Goal: Task Accomplishment & Management: Use online tool/utility

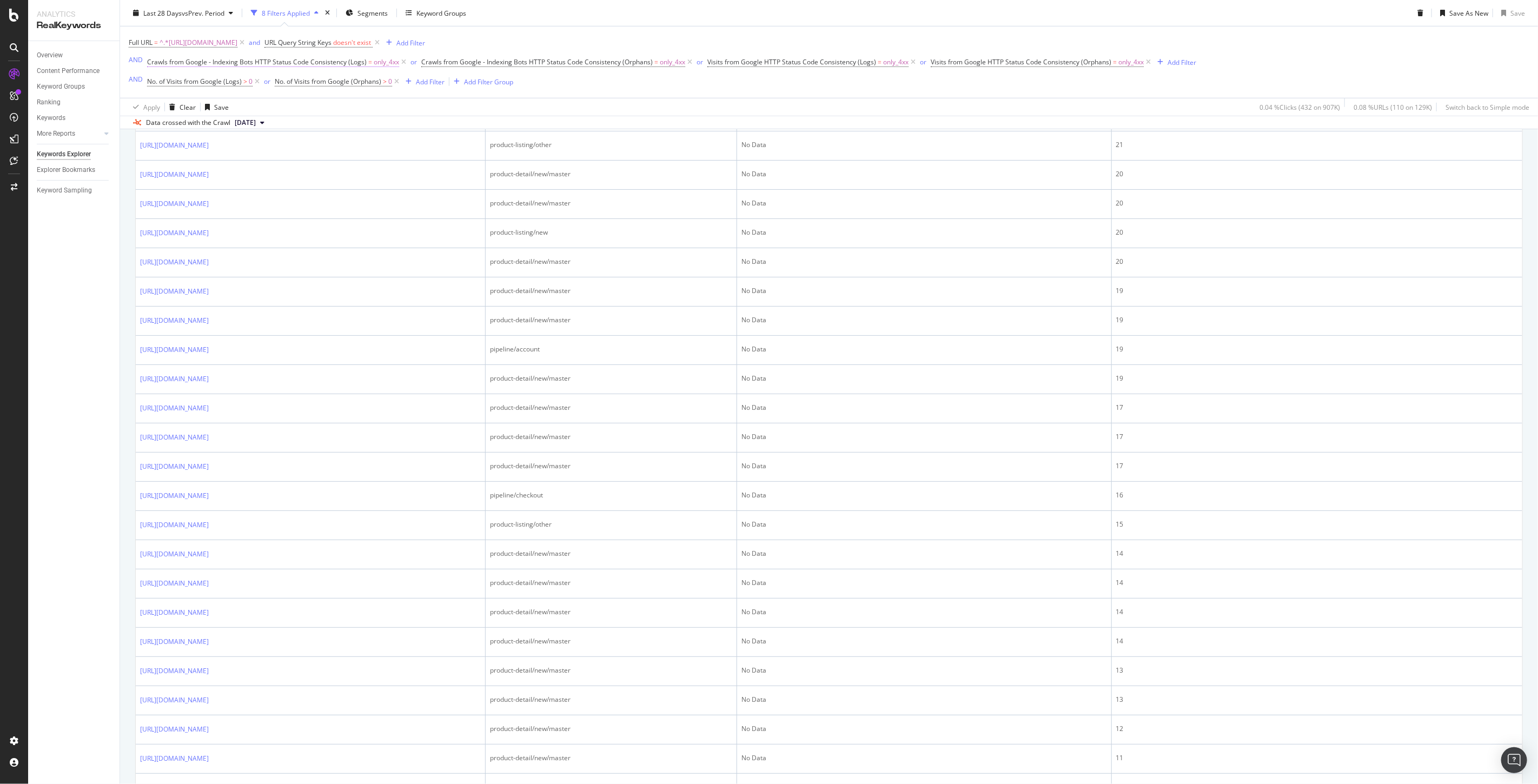
scroll to position [505, 0]
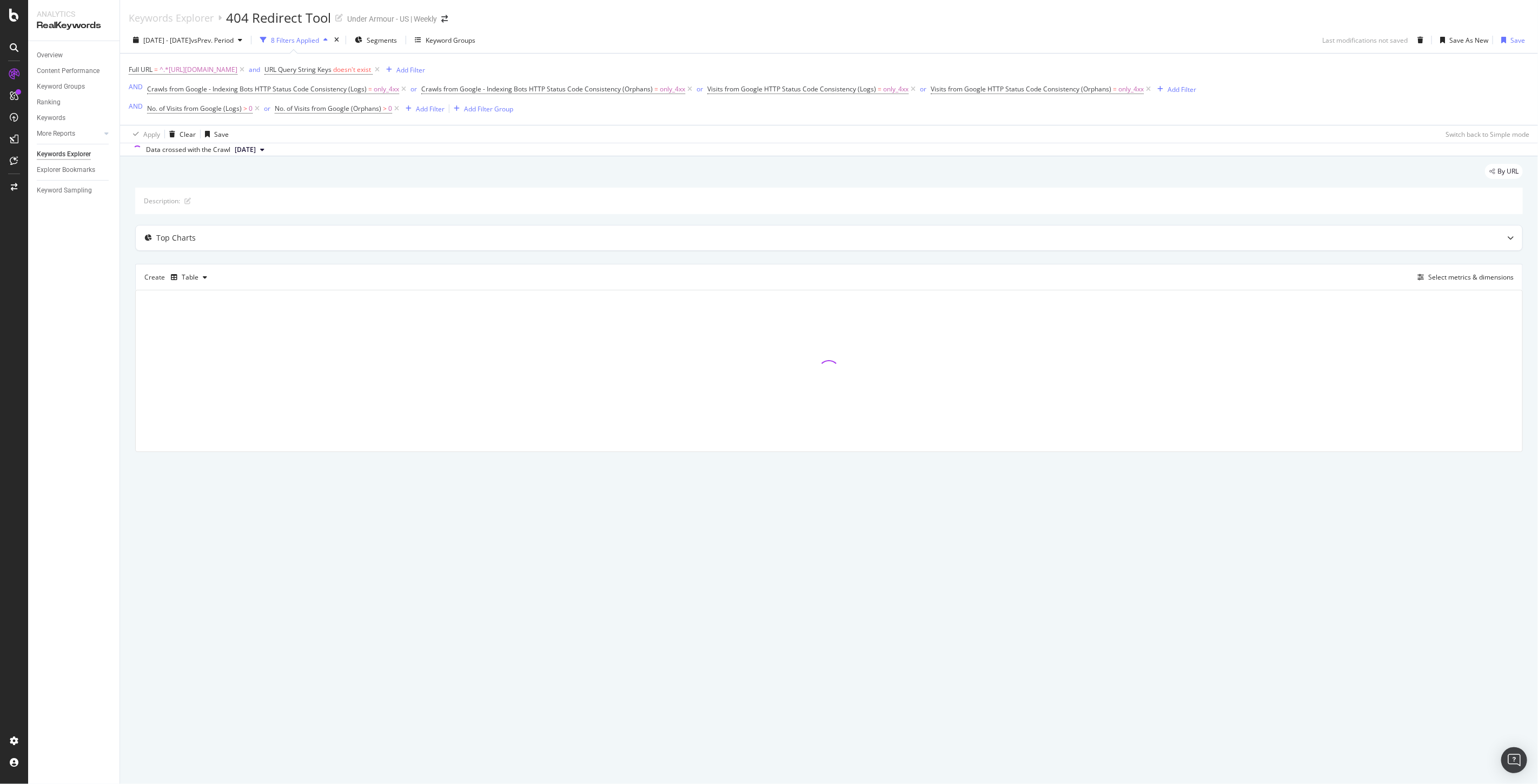
click at [256, 152] on span "[DATE]" at bounding box center [245, 150] width 21 height 10
click at [302, 186] on div "520K URLs" at bounding box center [286, 188] width 32 height 10
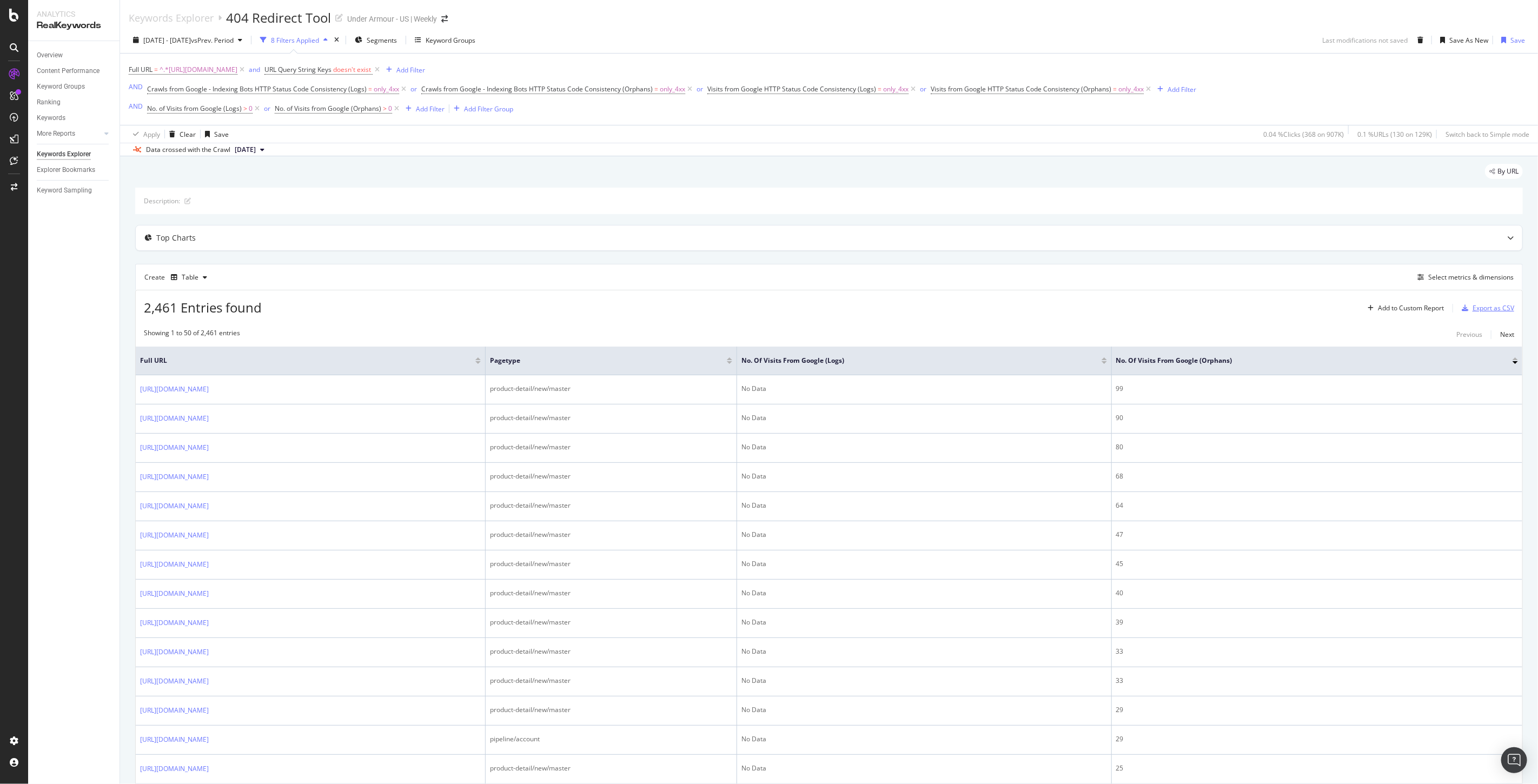
click at [1471, 314] on div "Export as CSV" at bounding box center [1485, 308] width 57 height 16
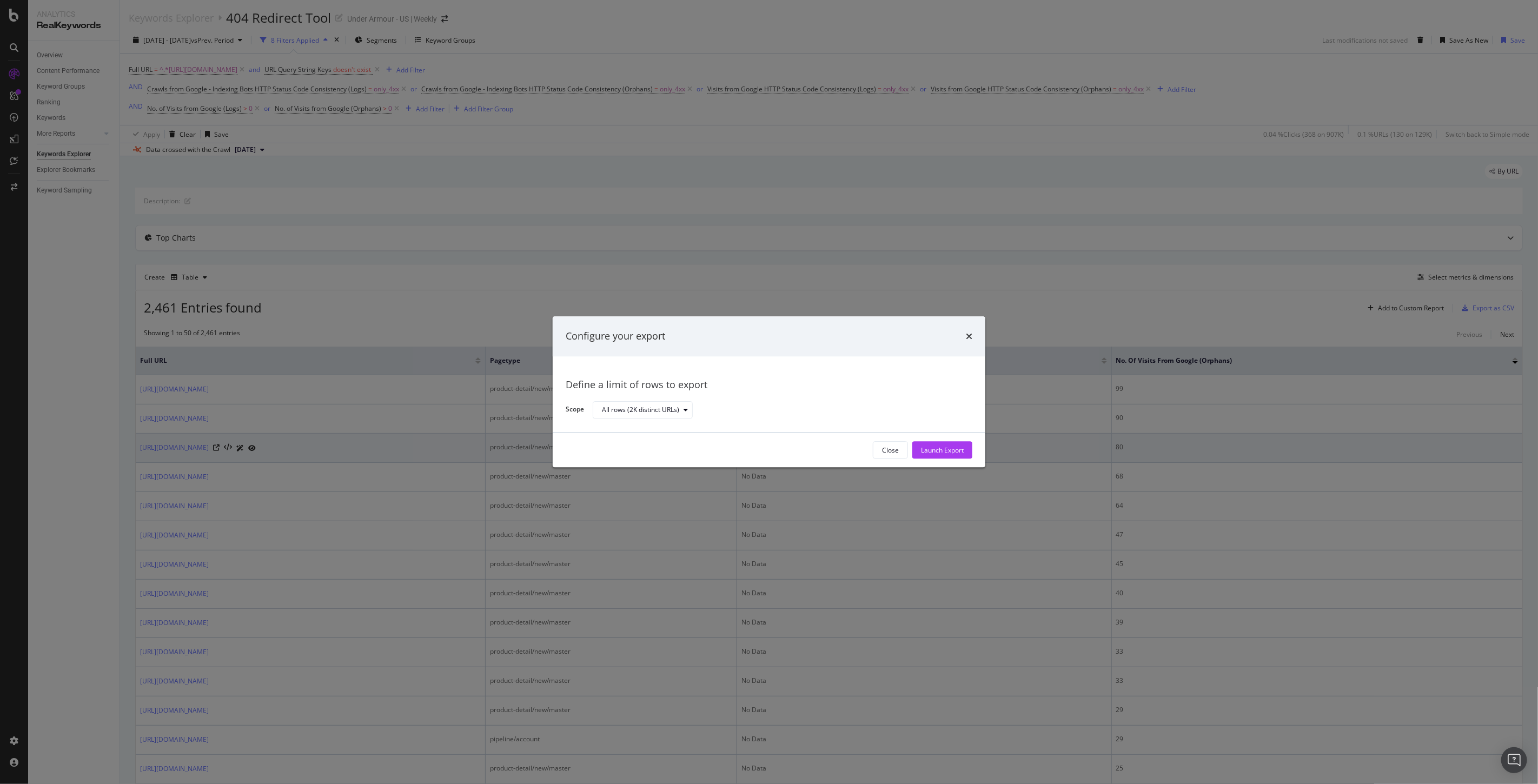
click at [933, 449] on div "Launch Export" at bounding box center [942, 450] width 42 height 9
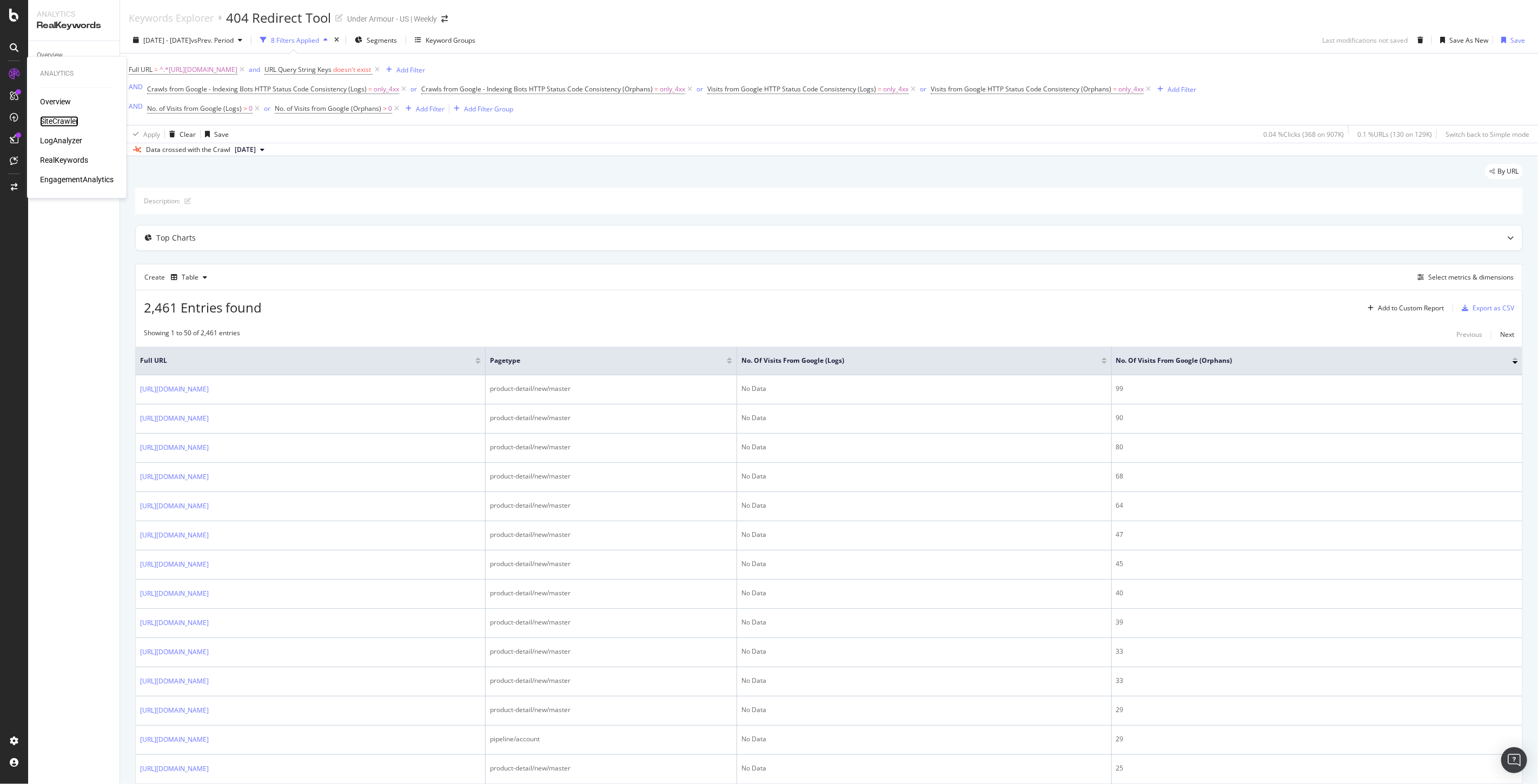
click at [57, 121] on div "SiteCrawler" at bounding box center [59, 122] width 39 height 11
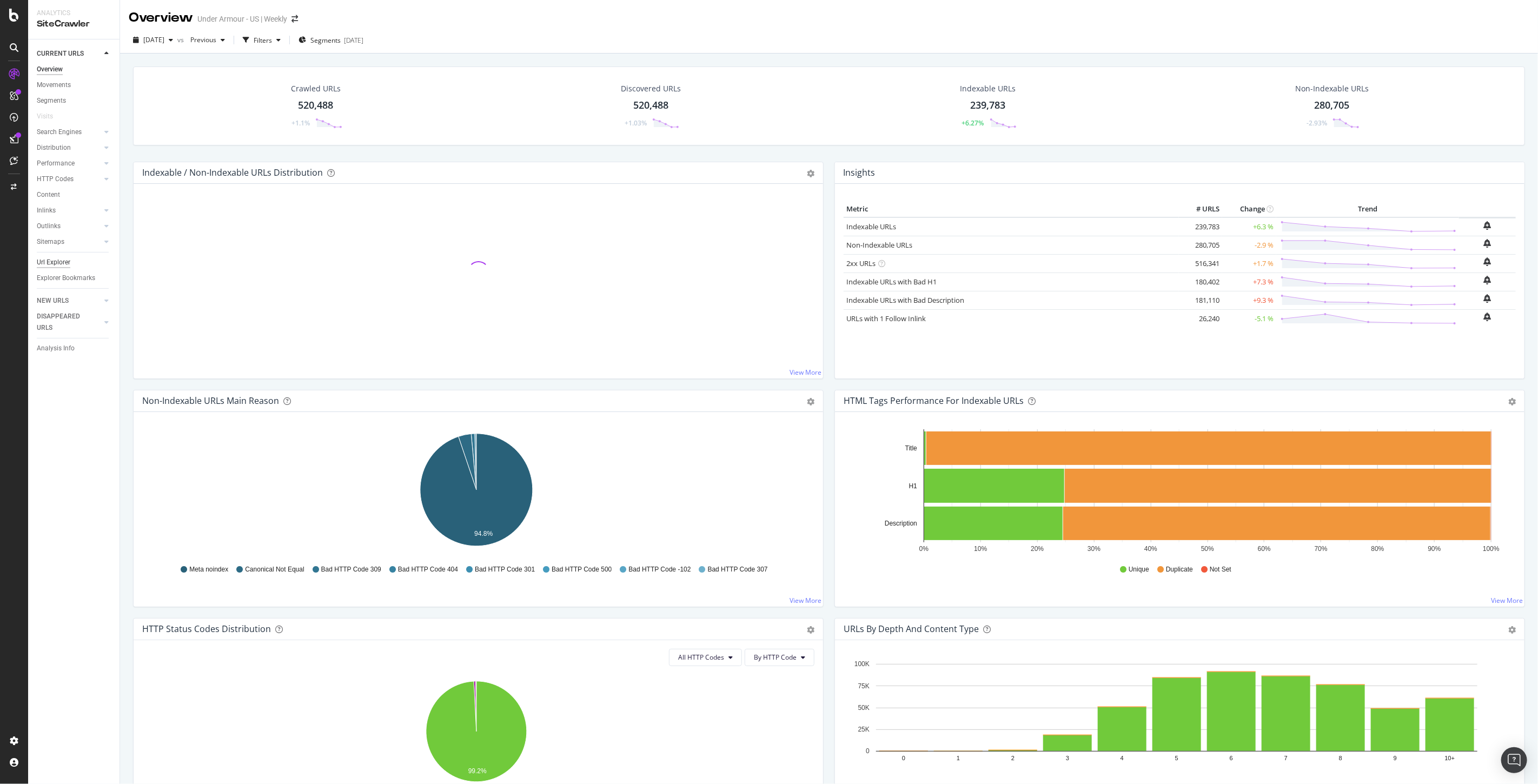
click at [64, 262] on div "Url Explorer" at bounding box center [53, 262] width 33 height 11
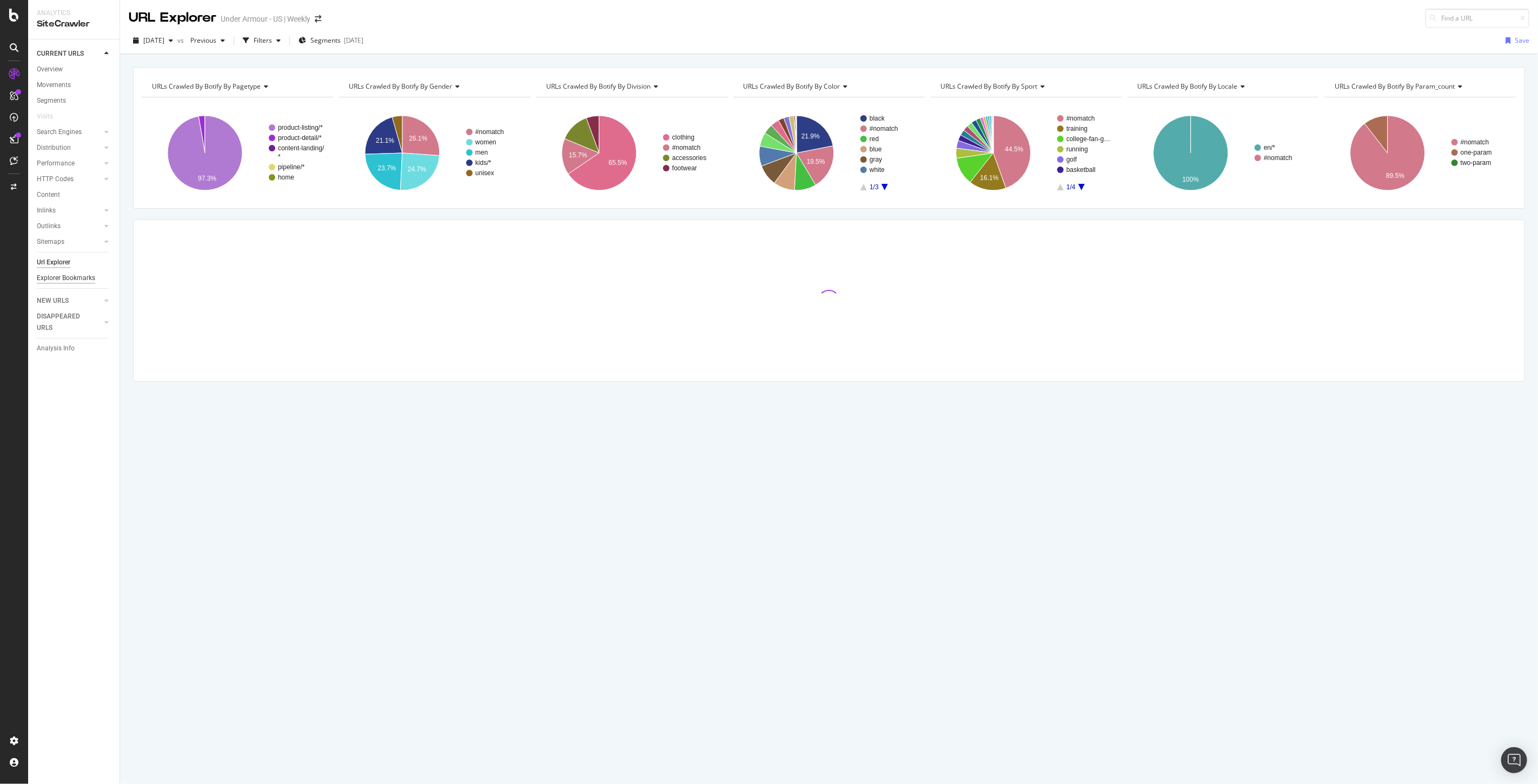
click at [74, 272] on div "Explorer Bookmarks" at bounding box center [65, 278] width 58 height 11
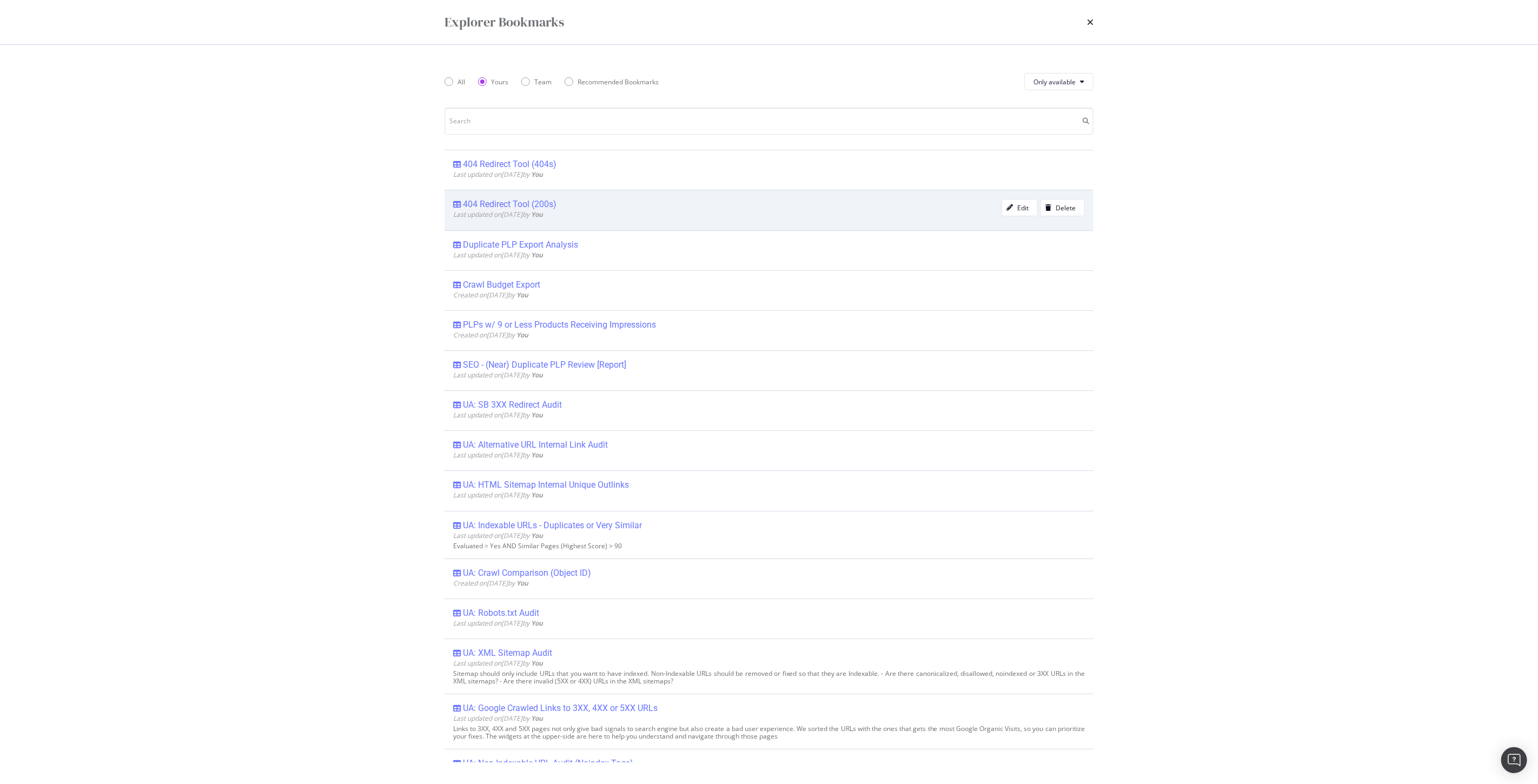
click at [505, 203] on div "404 Redirect Tool (200s)" at bounding box center [509, 204] width 93 height 11
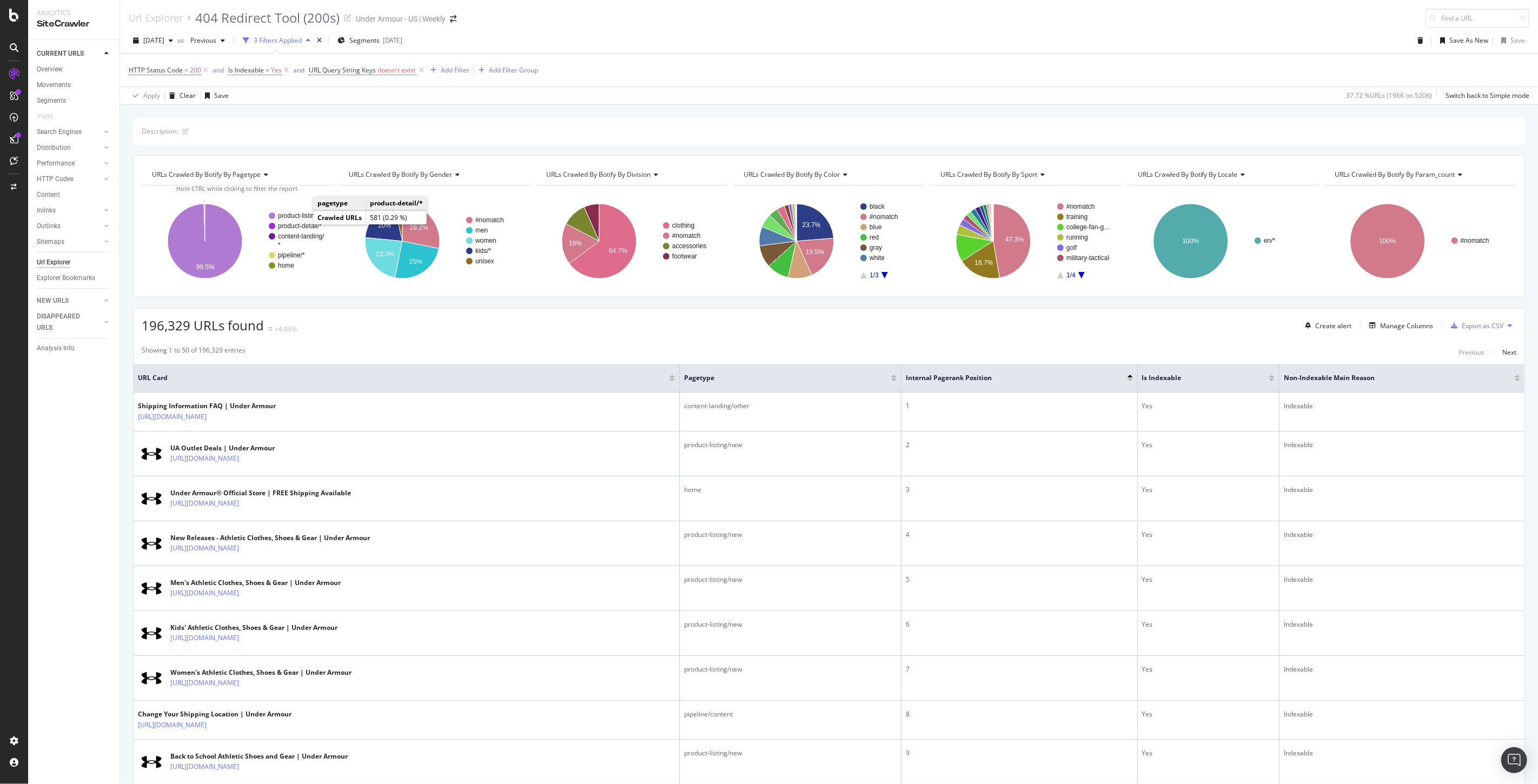
click at [302, 224] on text "product-detail/*" at bounding box center [299, 226] width 44 height 8
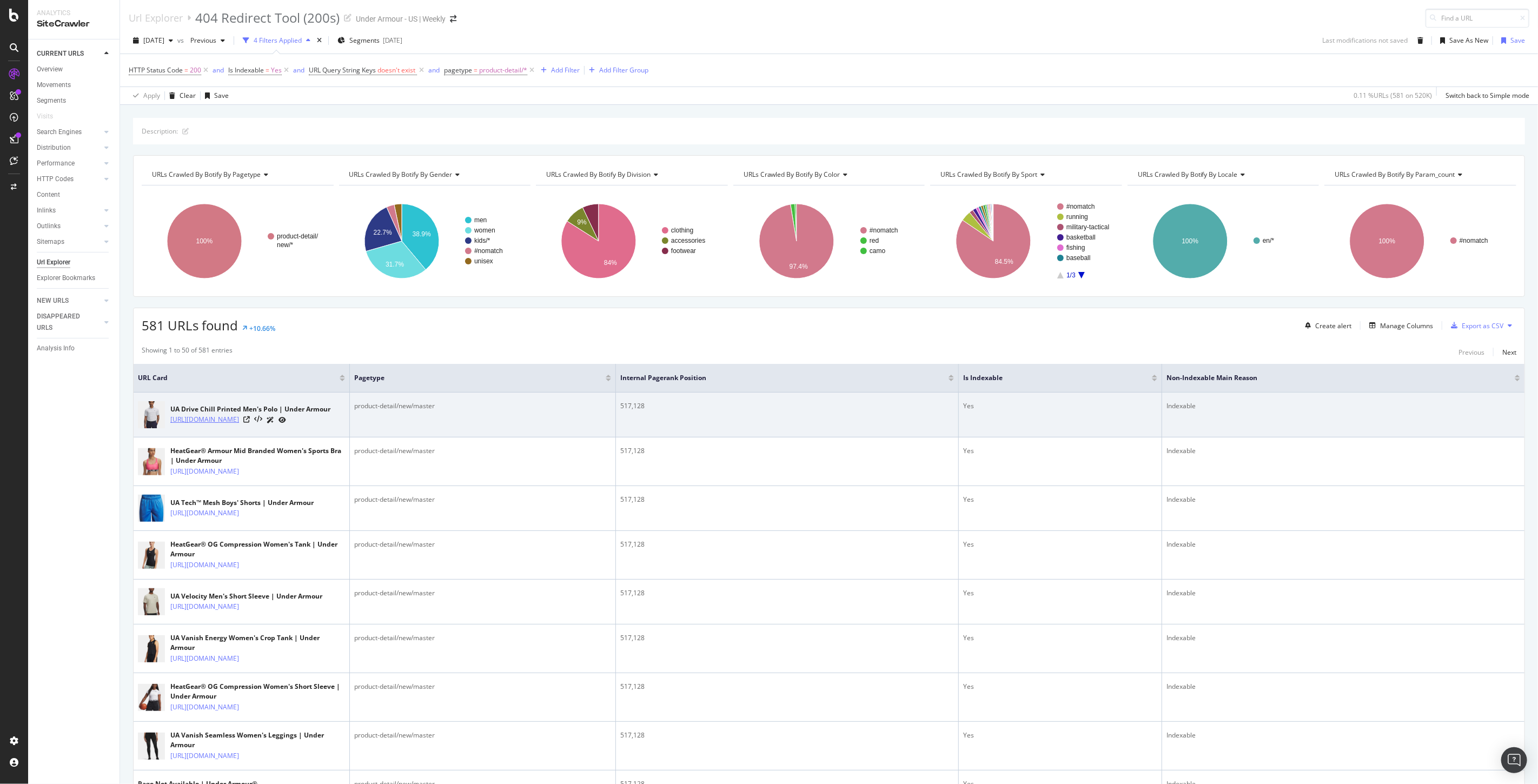
click at [239, 421] on link "https://www.underarmour.com/en-us/p/shirts_and_tops/ua_drive_chill_printed_mens…" at bounding box center [205, 419] width 69 height 11
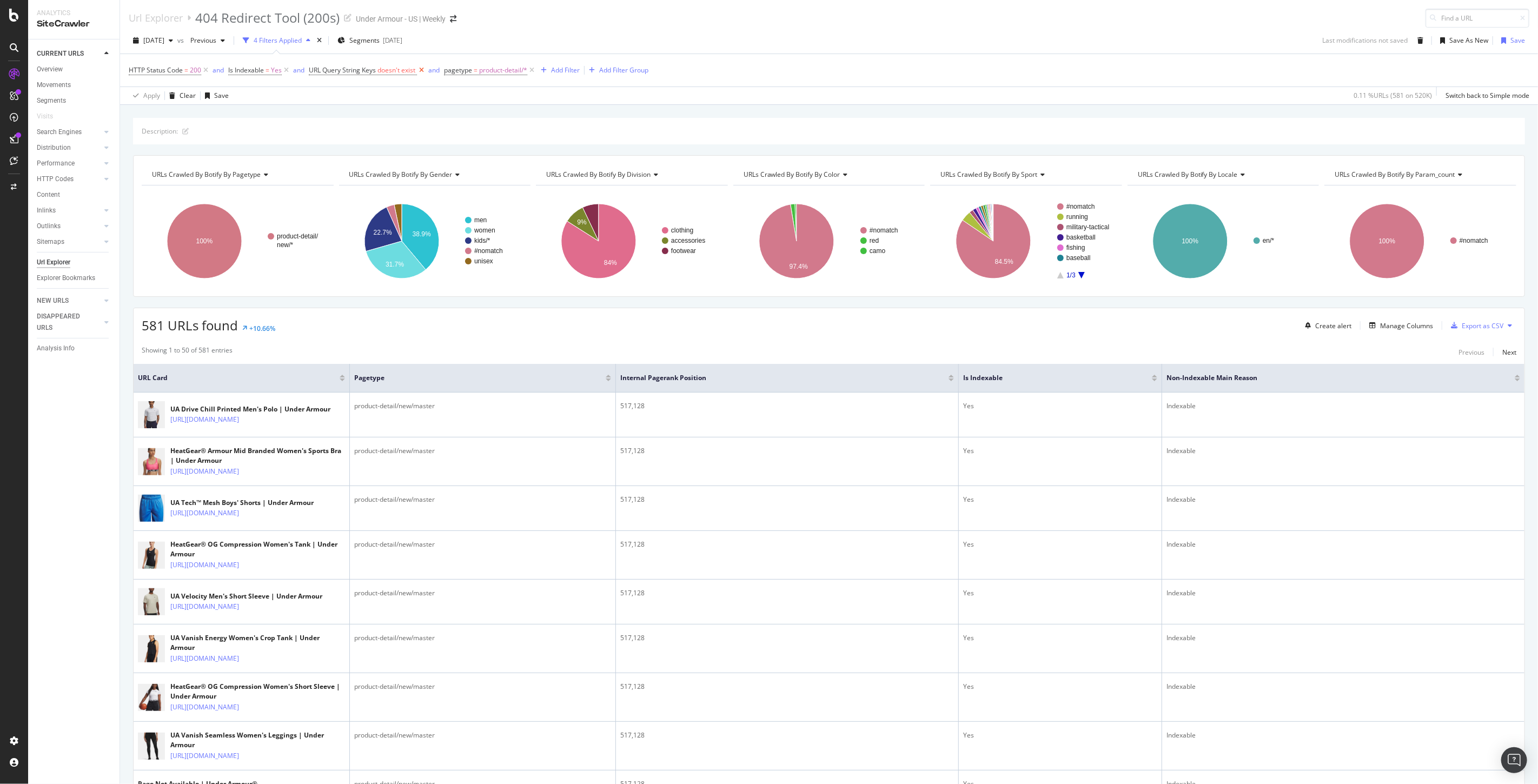
click at [420, 73] on icon at bounding box center [422, 70] width 9 height 11
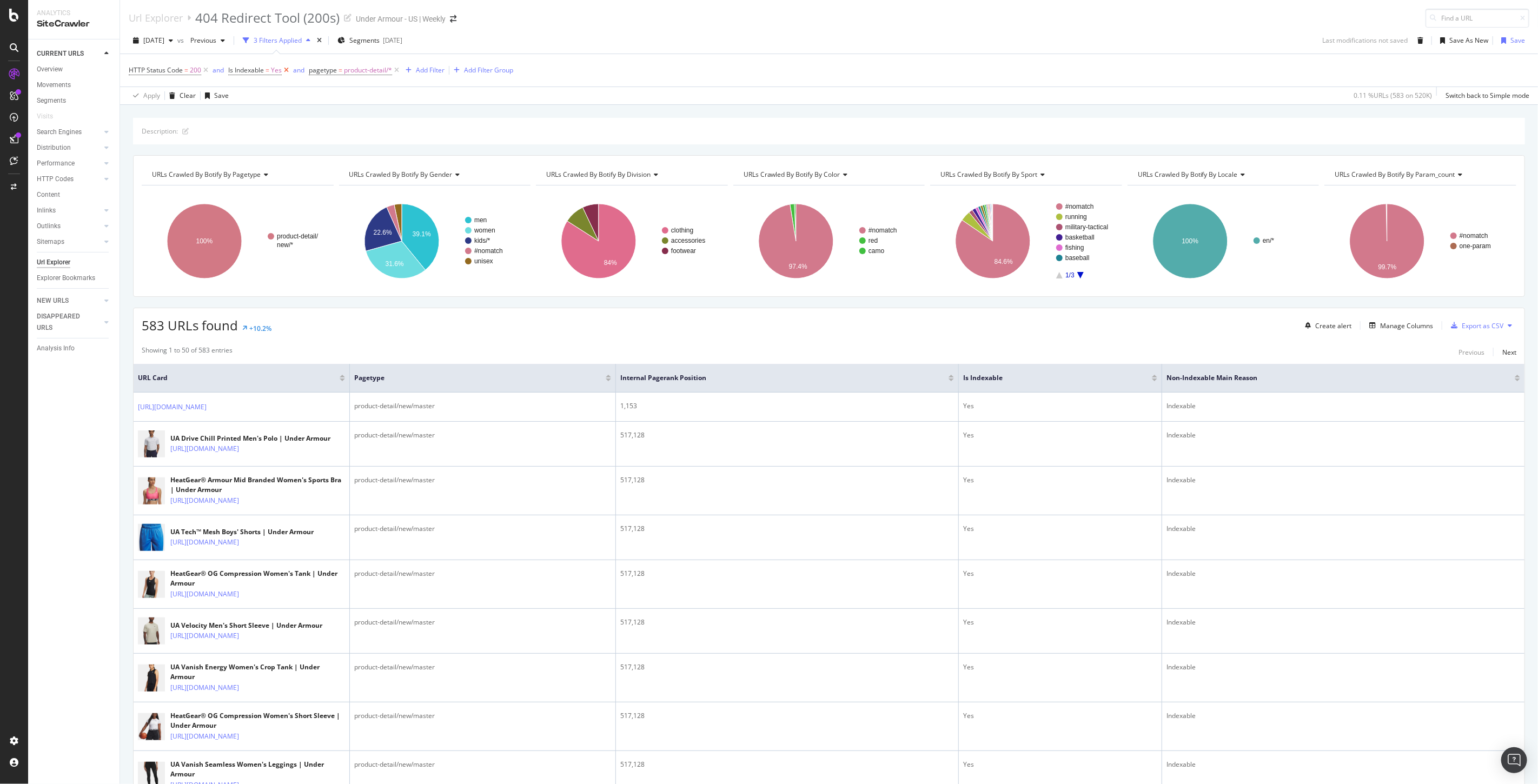
click at [287, 73] on icon at bounding box center [286, 70] width 9 height 11
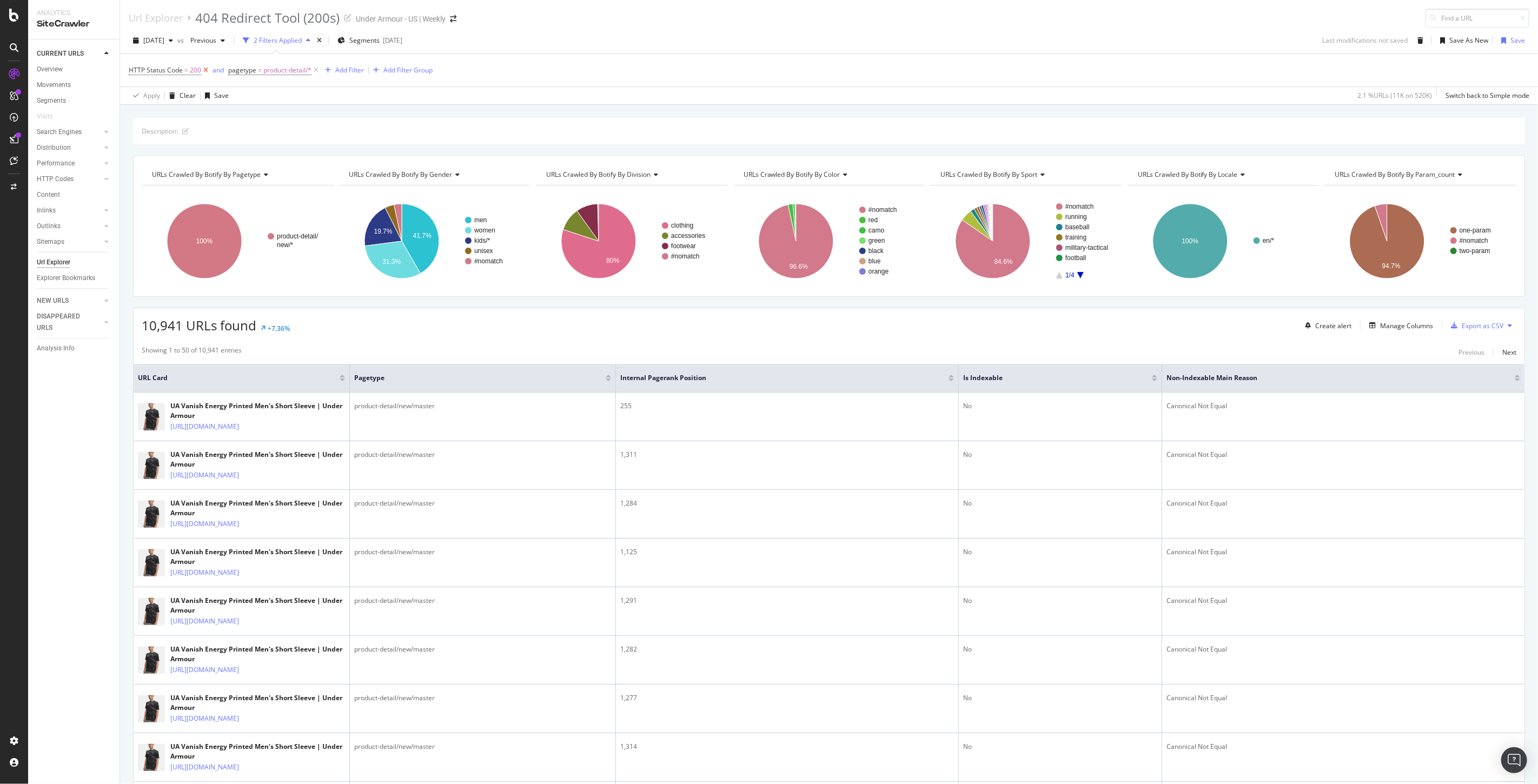
click at [206, 71] on icon at bounding box center [206, 70] width 9 height 11
click at [1489, 323] on div "Export as CSV" at bounding box center [1482, 325] width 42 height 9
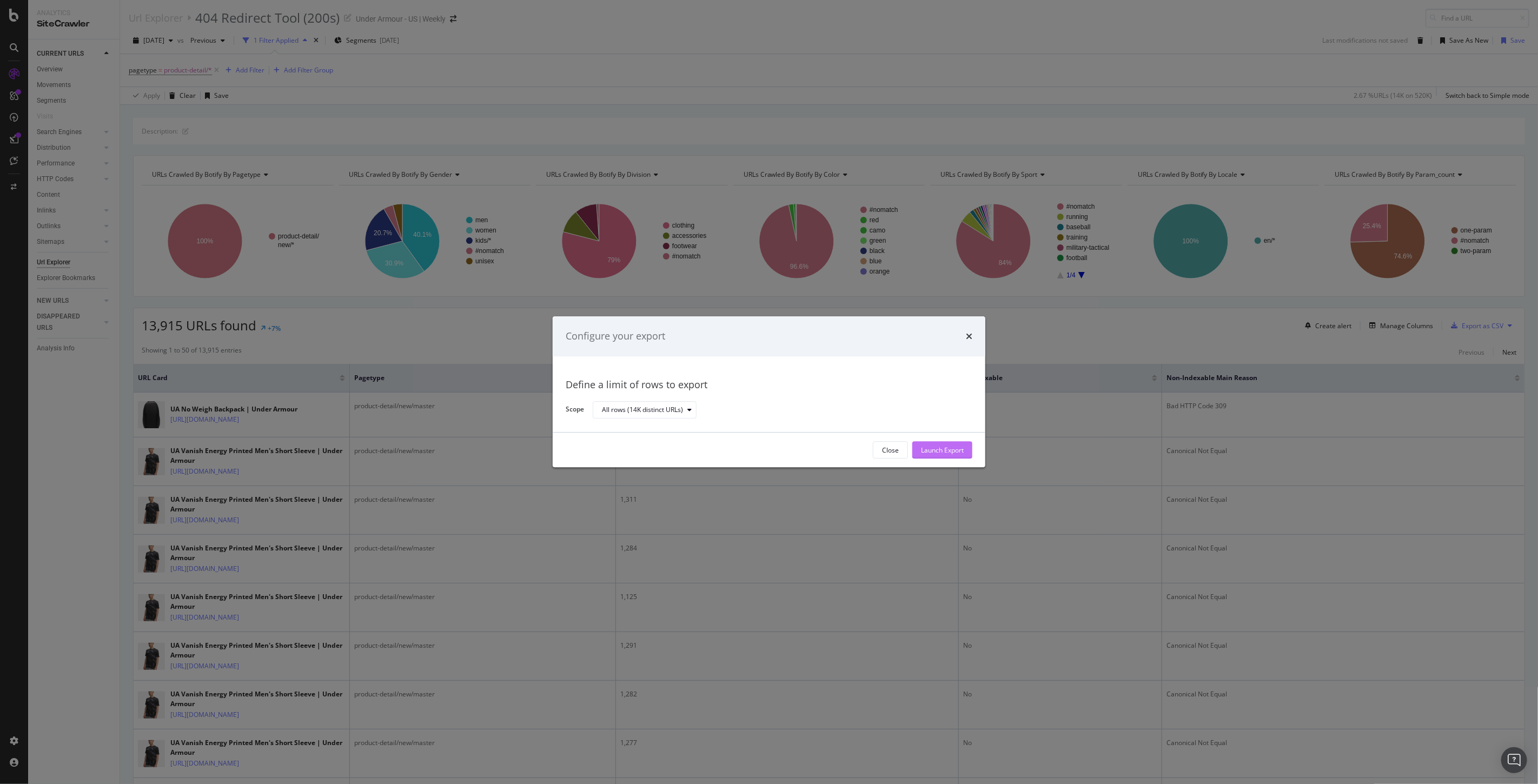
click at [937, 450] on div "Launch Export" at bounding box center [942, 450] width 42 height 9
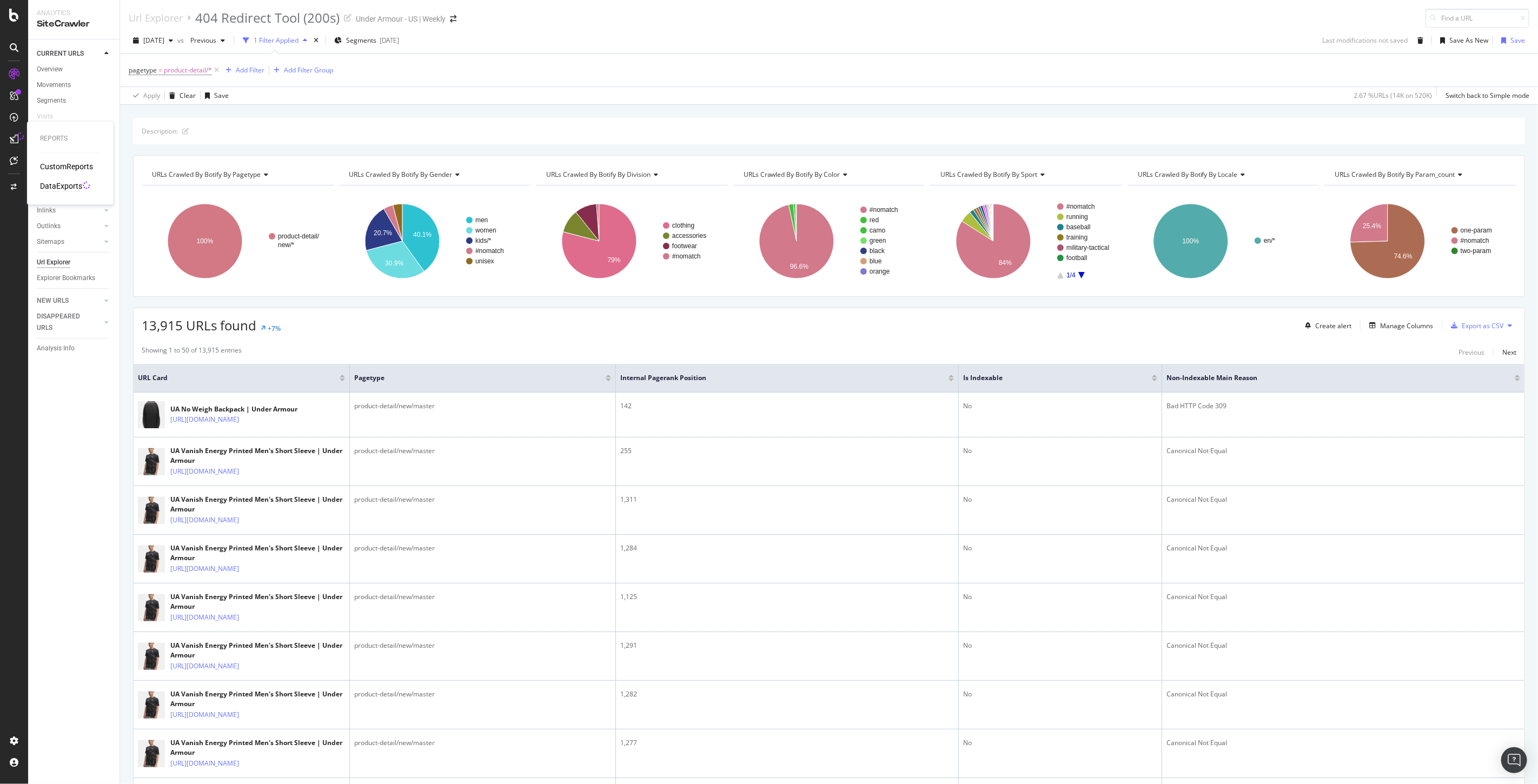
click at [61, 186] on div "DataExports" at bounding box center [61, 186] width 42 height 11
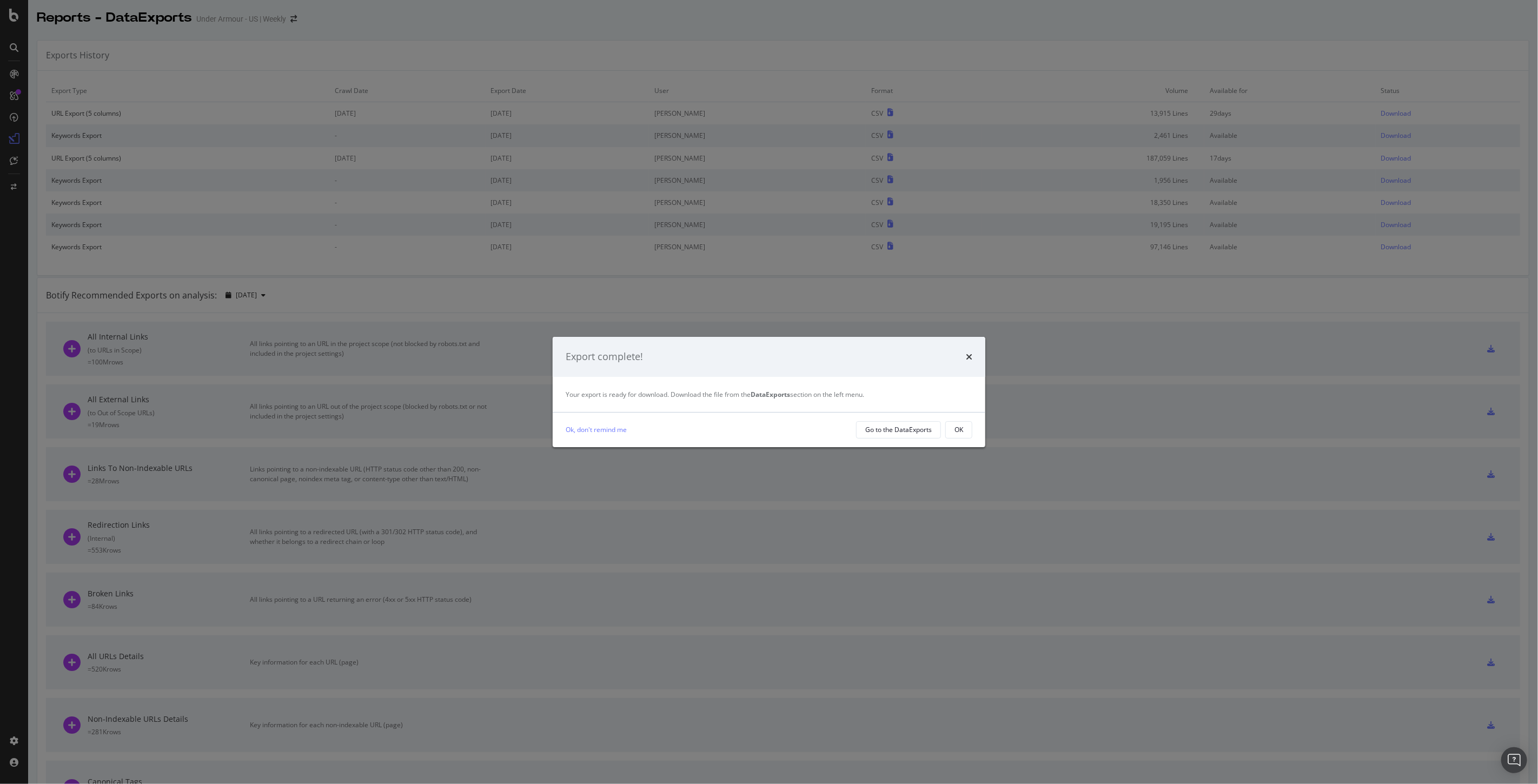
drag, startPoint x: 960, startPoint y: 433, endPoint x: 1025, endPoint y: 410, distance: 68.9
click at [960, 433] on div "OK" at bounding box center [958, 429] width 8 height 9
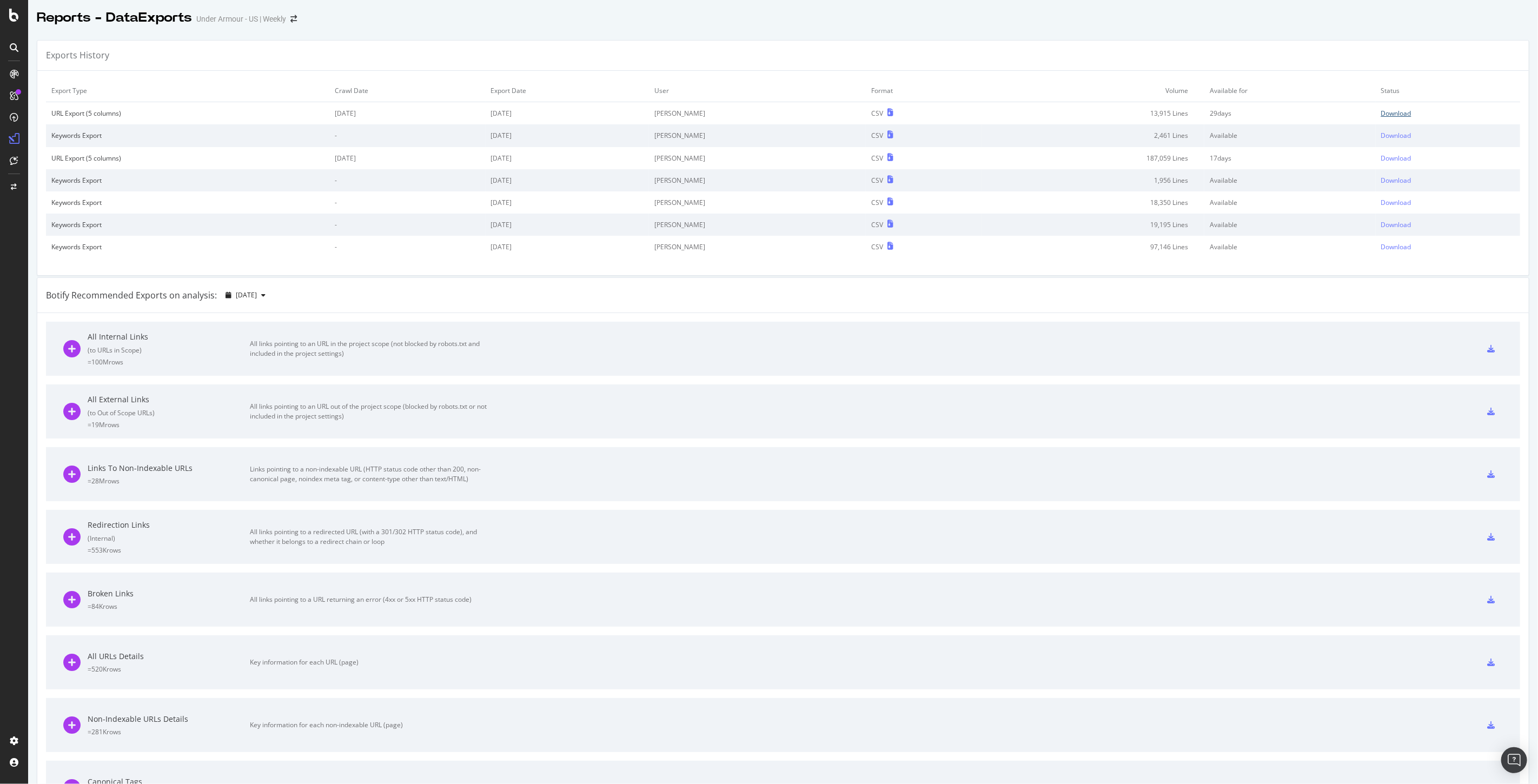
click at [1381, 110] on div "Download" at bounding box center [1396, 113] width 30 height 9
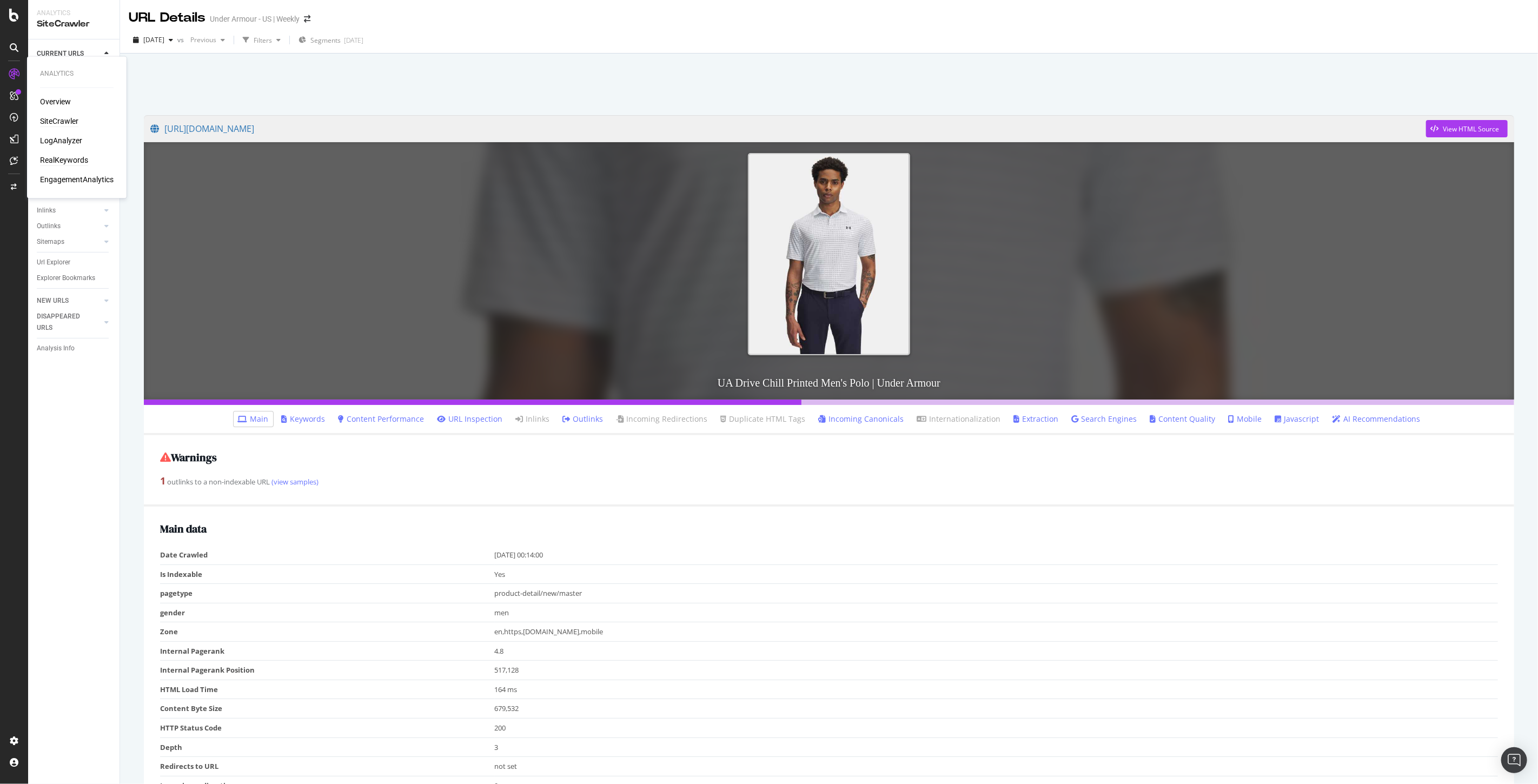
click at [58, 161] on div "RealKeywords" at bounding box center [64, 160] width 48 height 11
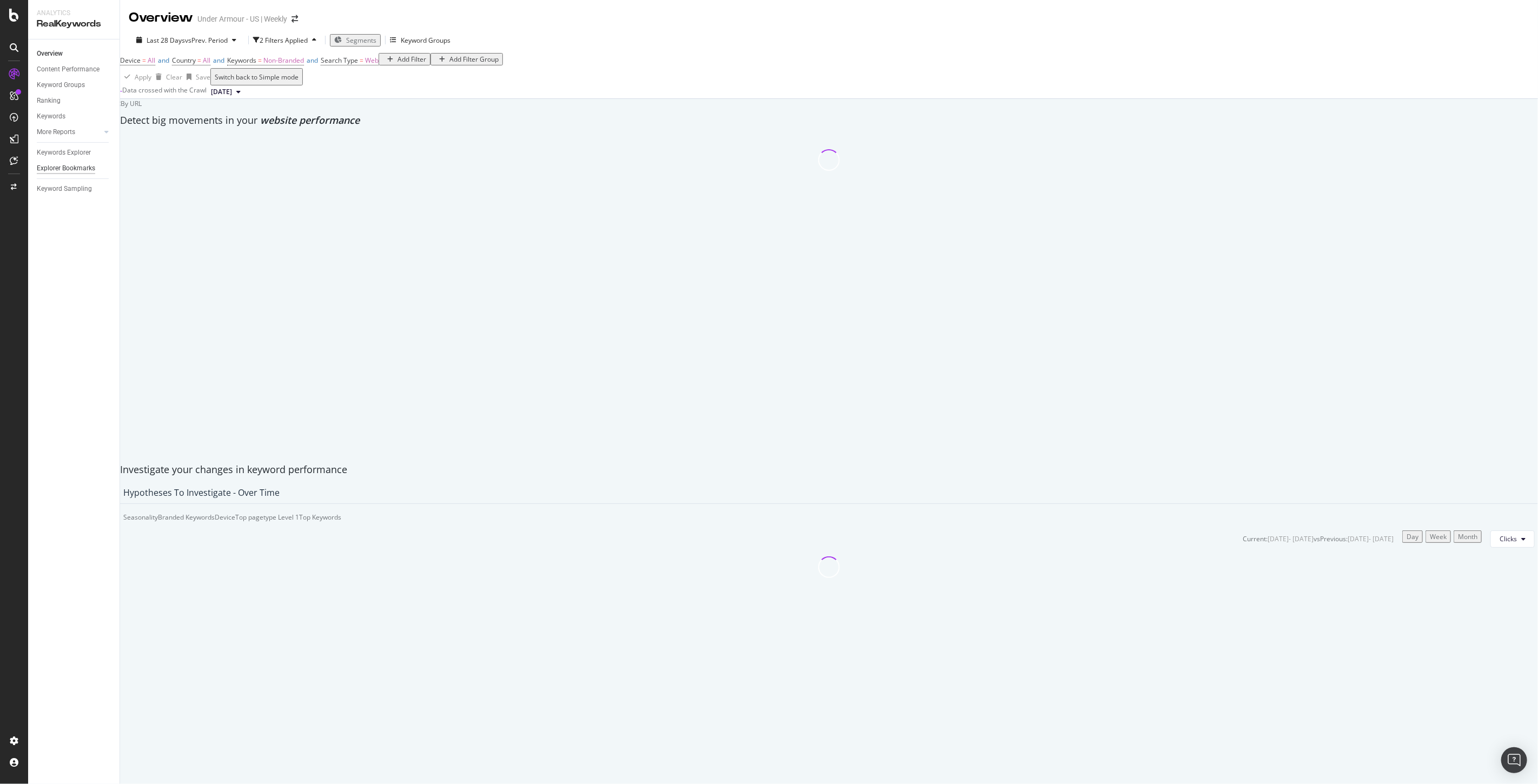
click at [61, 169] on div "Explorer Bookmarks" at bounding box center [65, 168] width 58 height 11
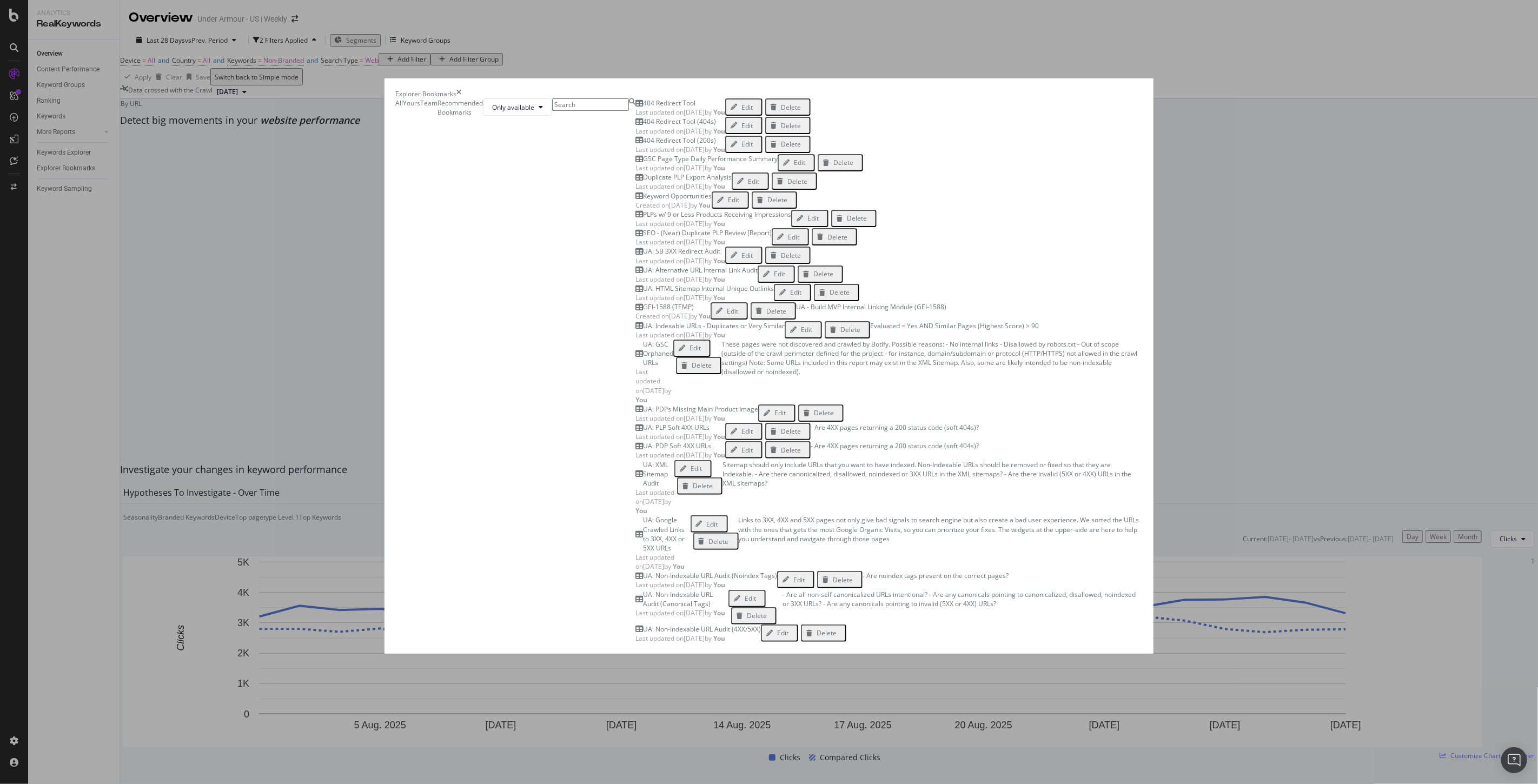
click at [643, 108] on div "404 Redirect Tool" at bounding box center [669, 103] width 52 height 9
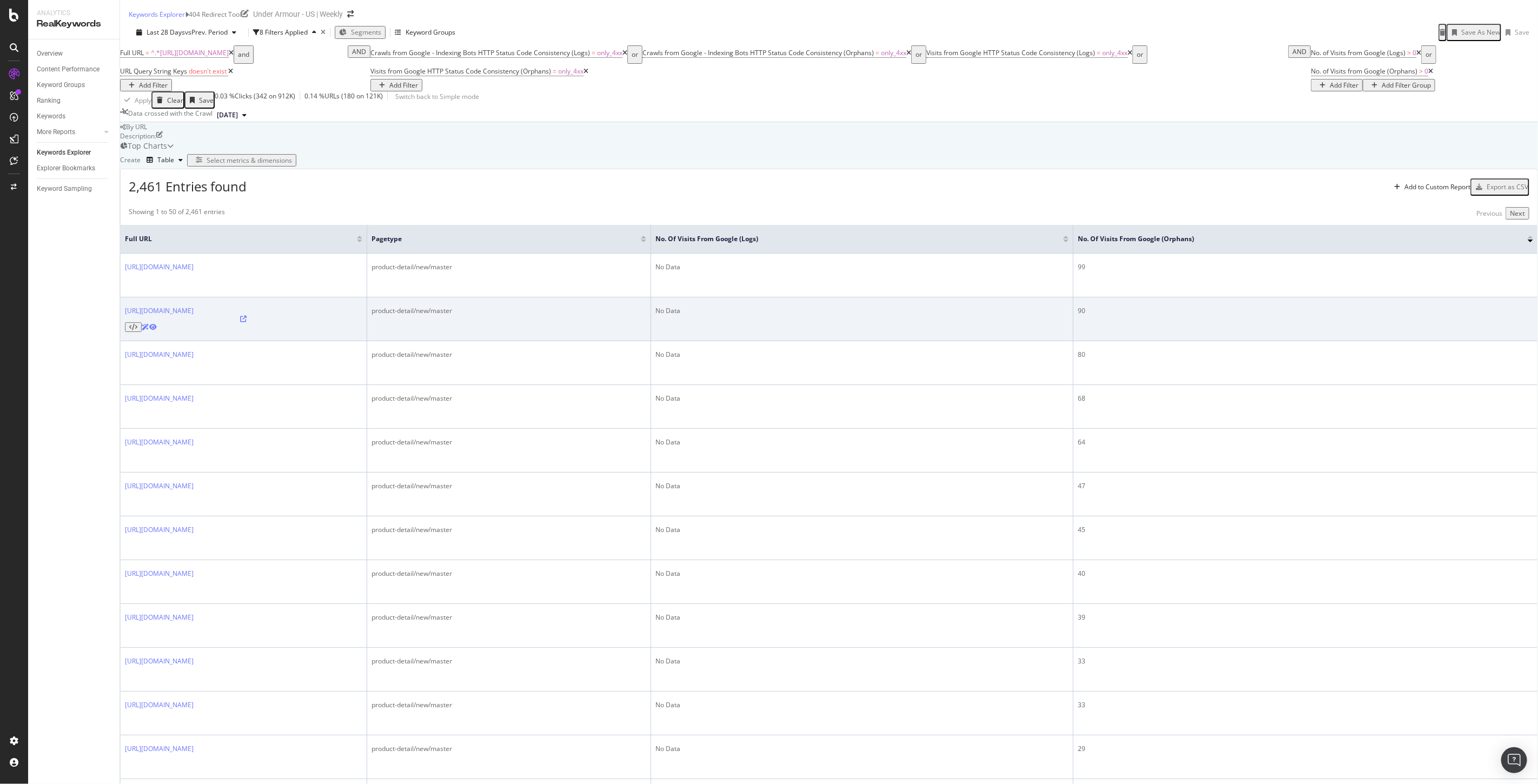
click at [246, 322] on icon at bounding box center [243, 319] width 7 height 7
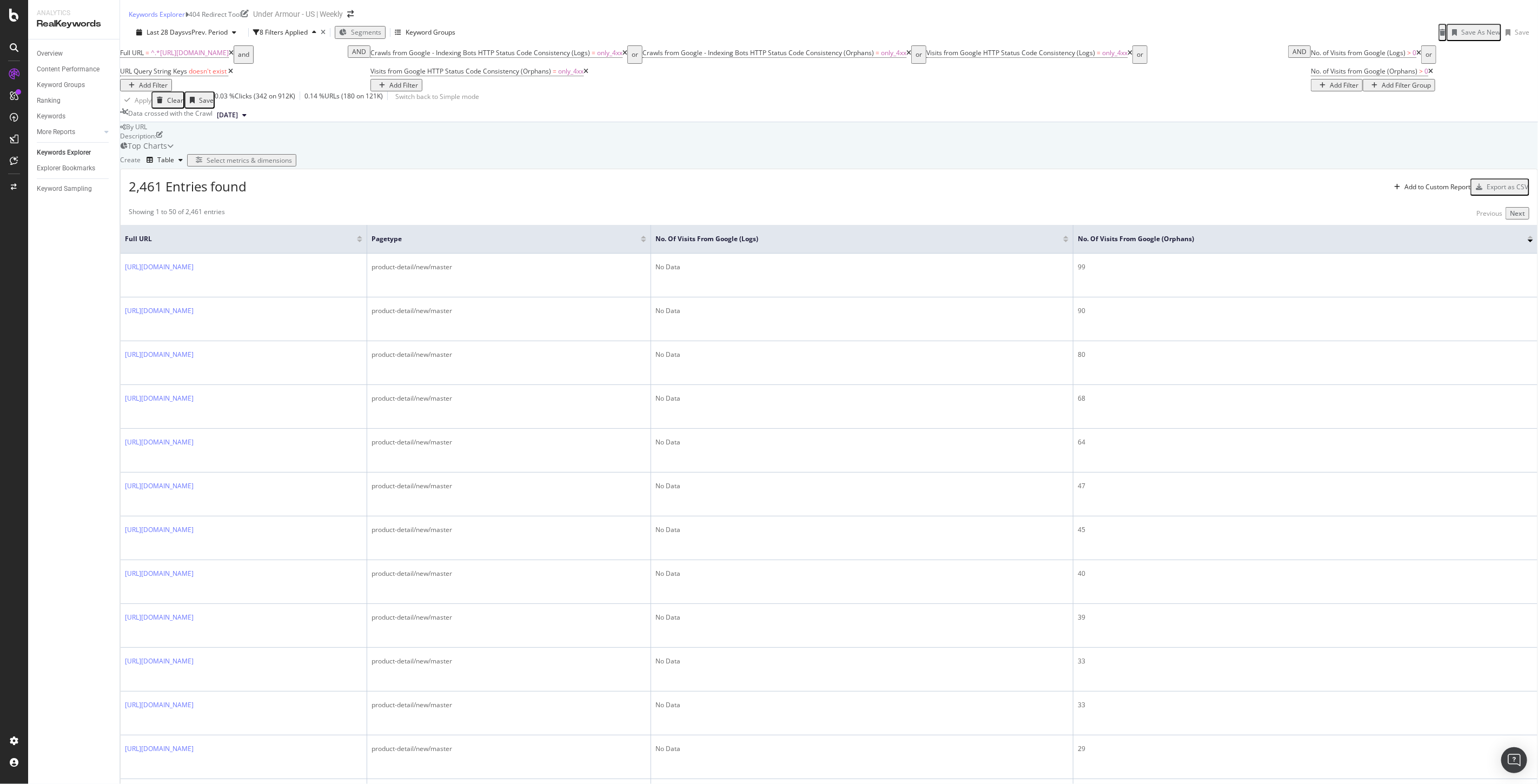
click at [292, 165] on div "Select metrics & dimensions" at bounding box center [249, 160] width 86 height 9
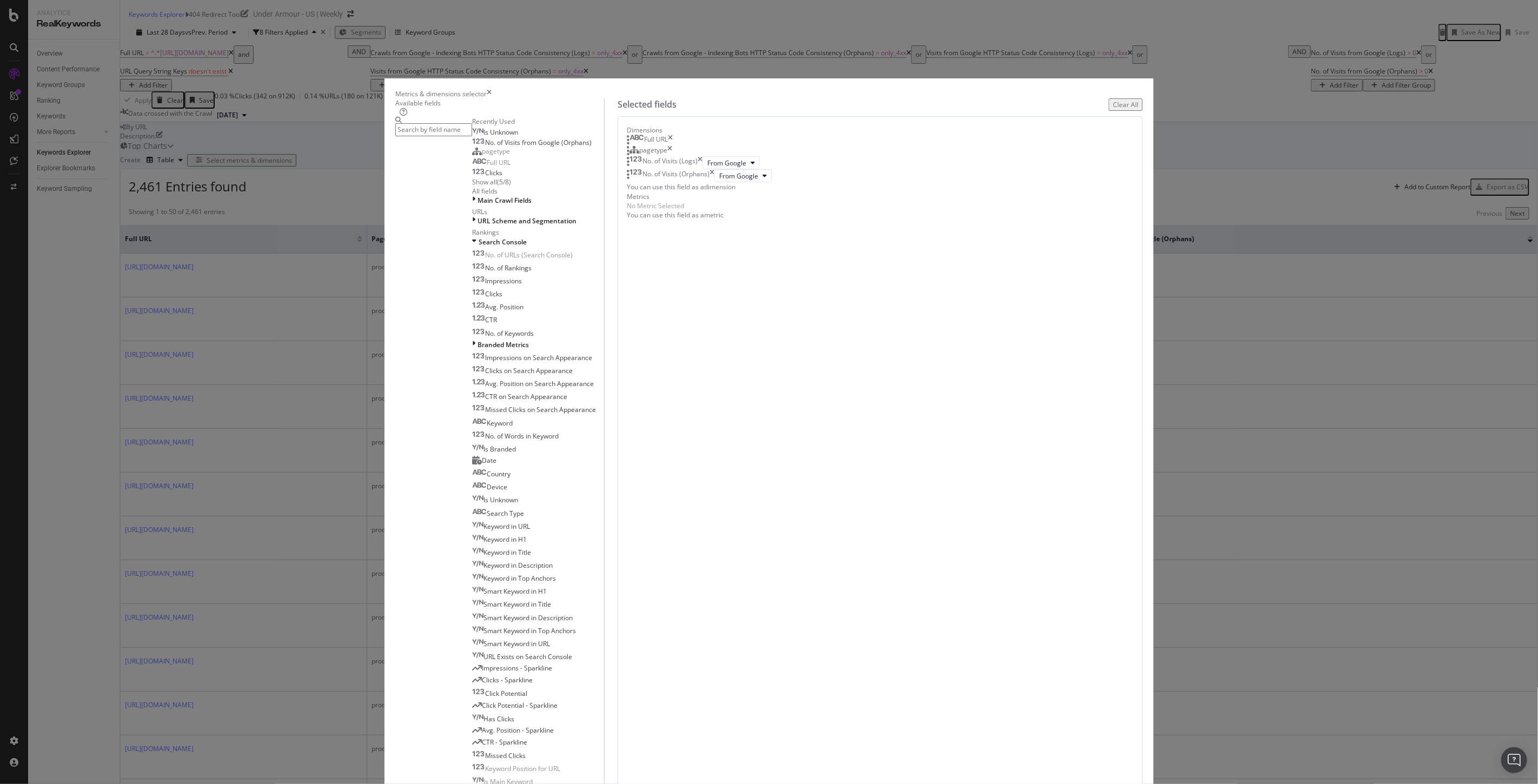
scroll to position [1009, 0]
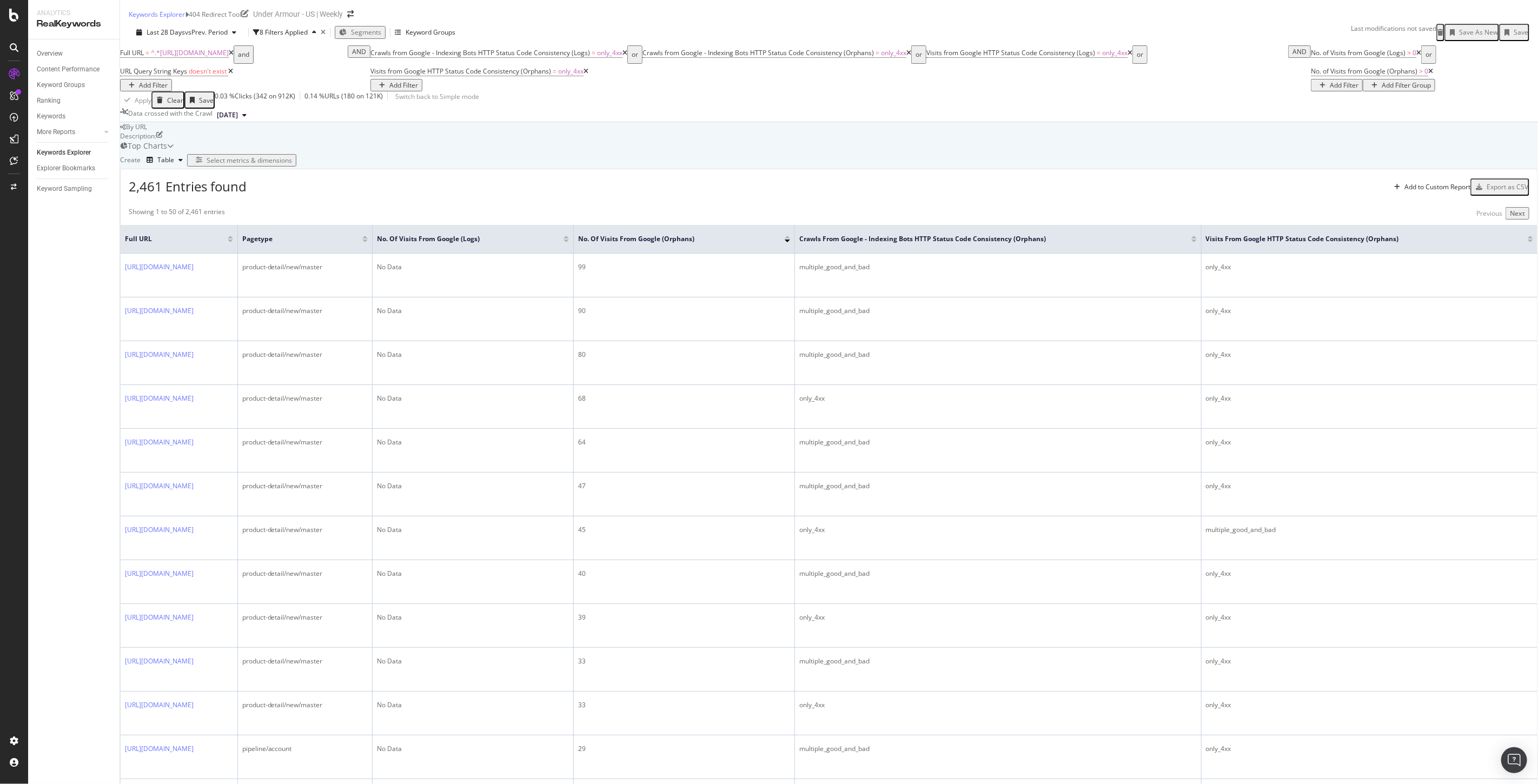
click at [292, 165] on div "Select metrics & dimensions" at bounding box center [249, 160] width 86 height 9
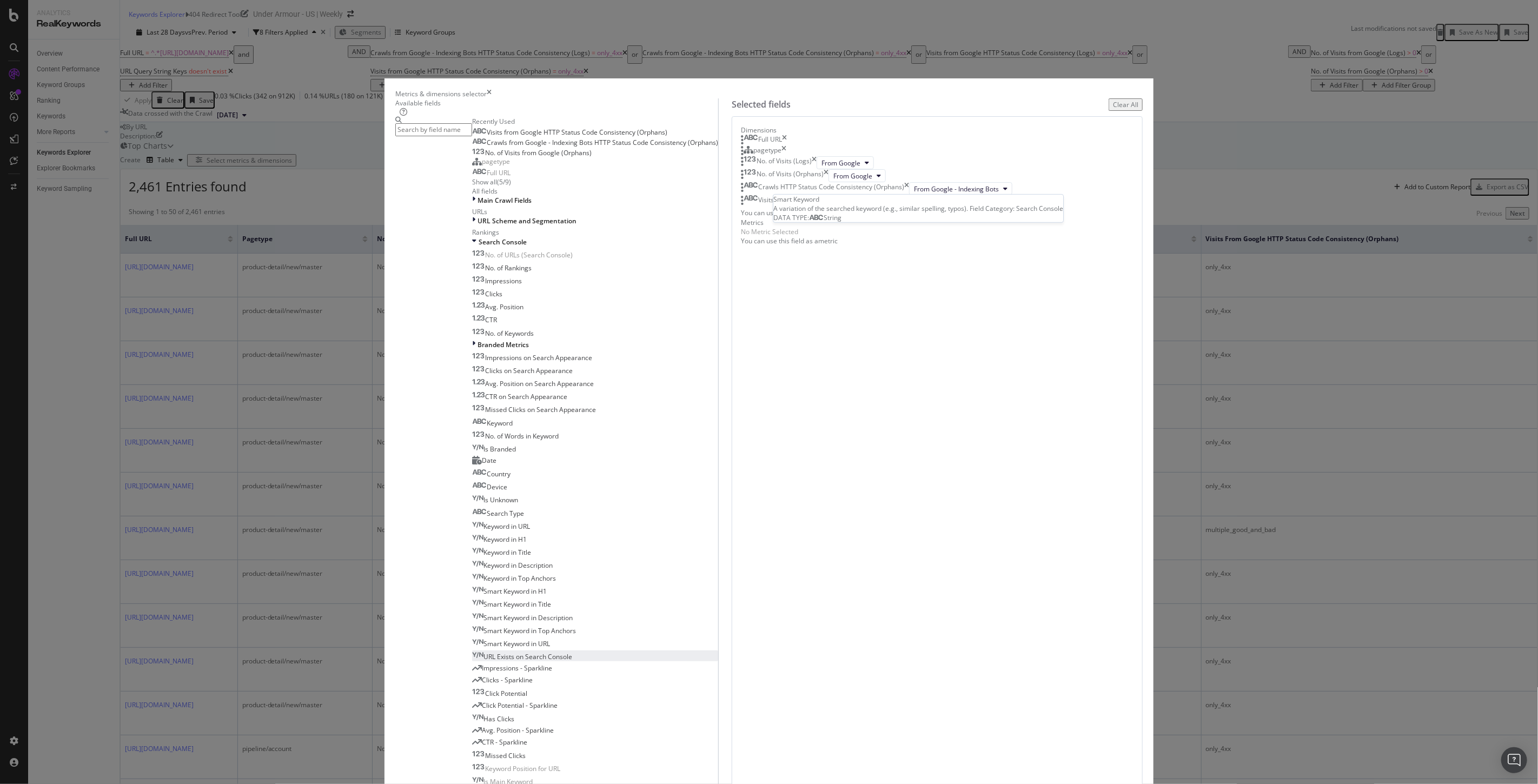
scroll to position [1027, 0]
drag, startPoint x: 797, startPoint y: 506, endPoint x: 846, endPoint y: 415, distance: 103.4
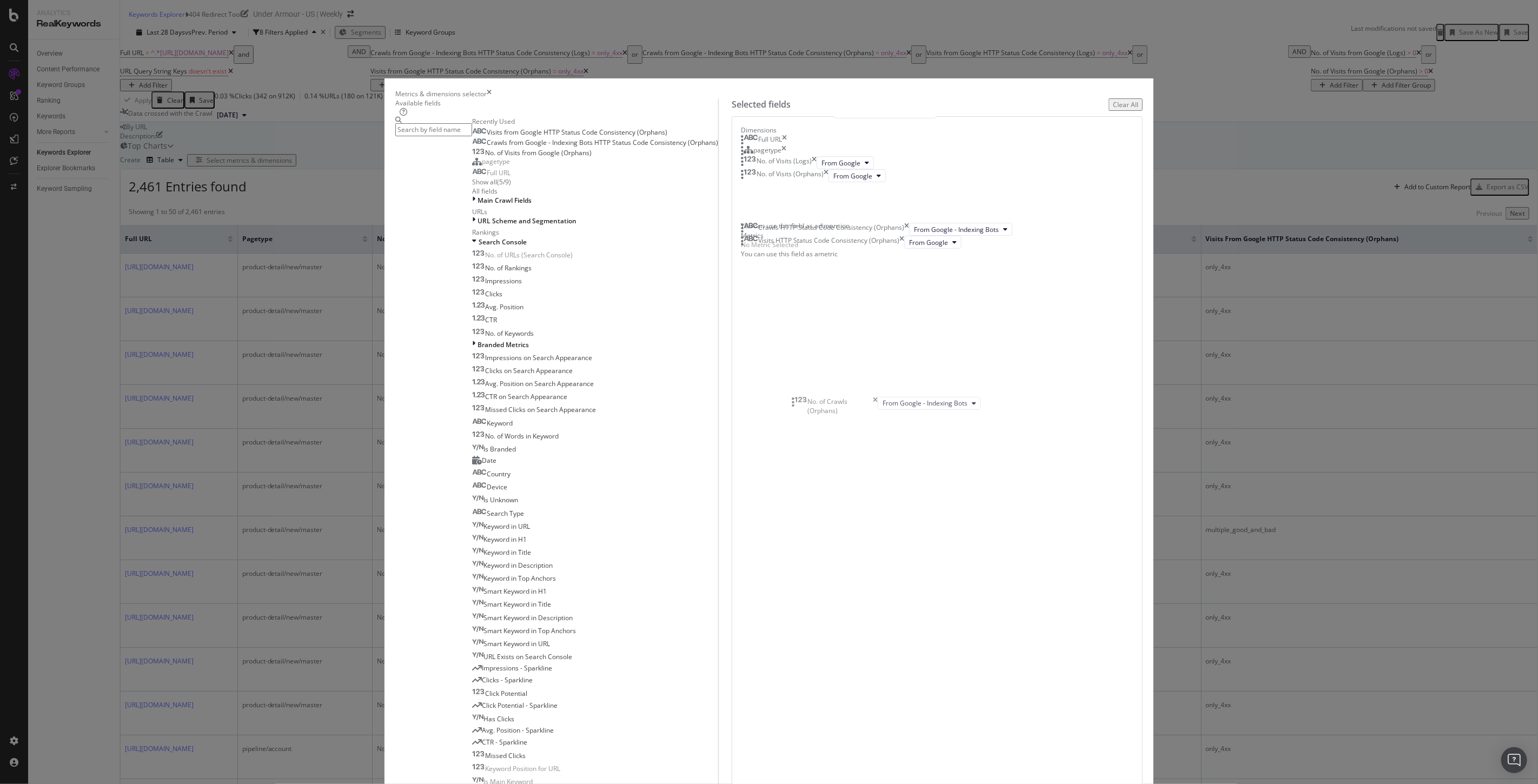
click at [846, 415] on body "Analytics RealKeywords Overview Content Performance Keyword Groups Ranking Keyw…" at bounding box center [769, 392] width 1538 height 784
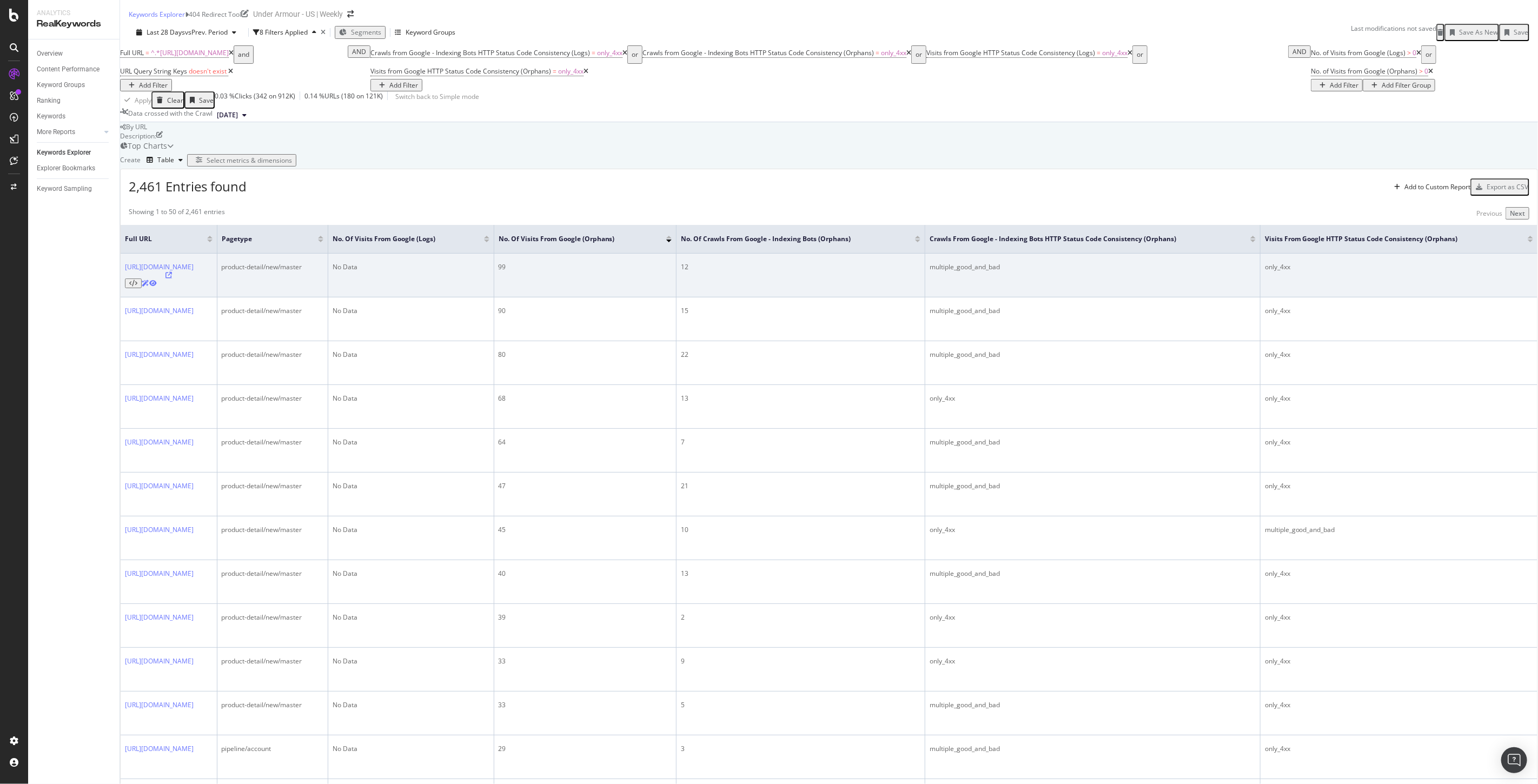
click at [172, 278] on icon at bounding box center [169, 275] width 7 height 7
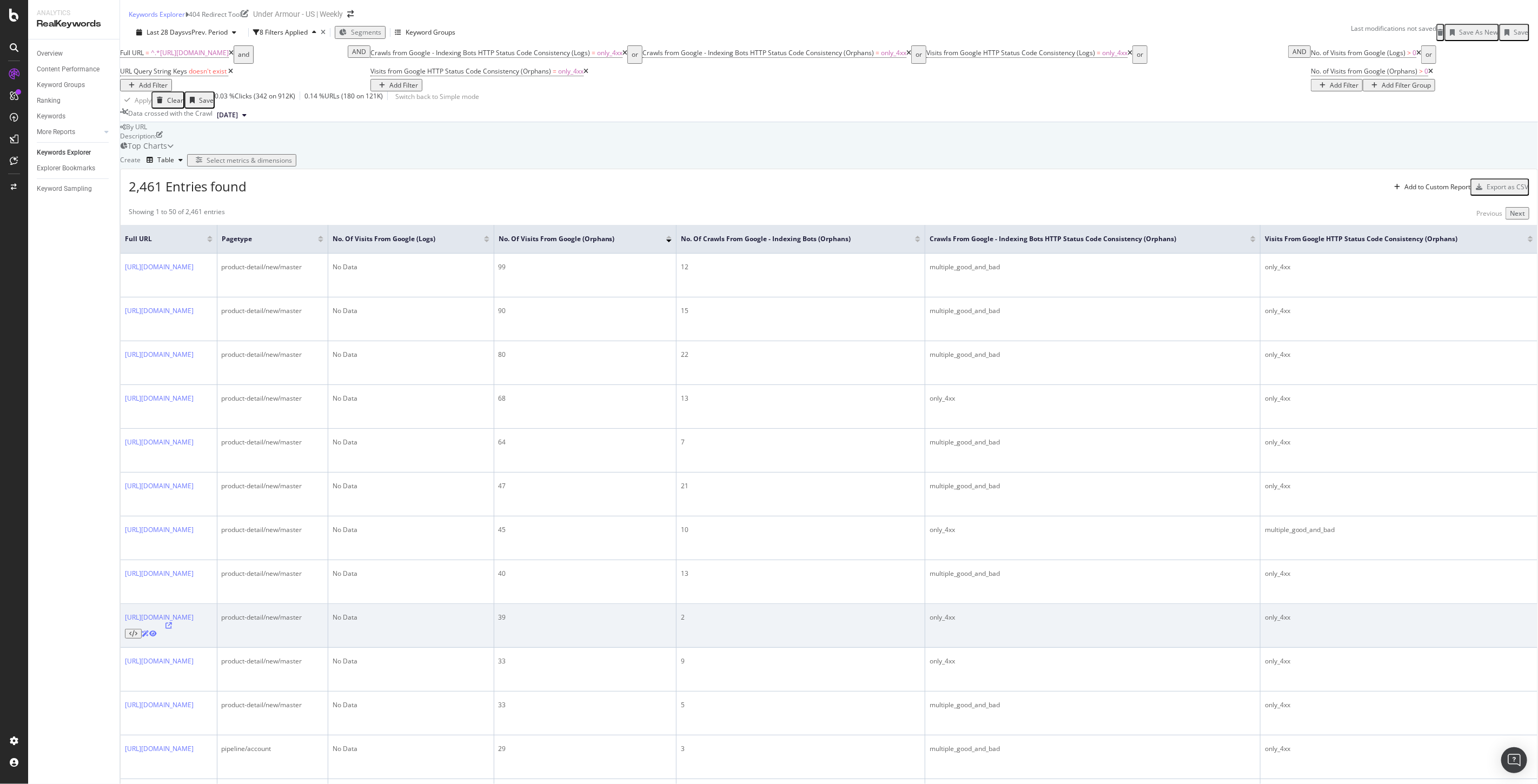
click at [172, 629] on icon at bounding box center [169, 625] width 7 height 7
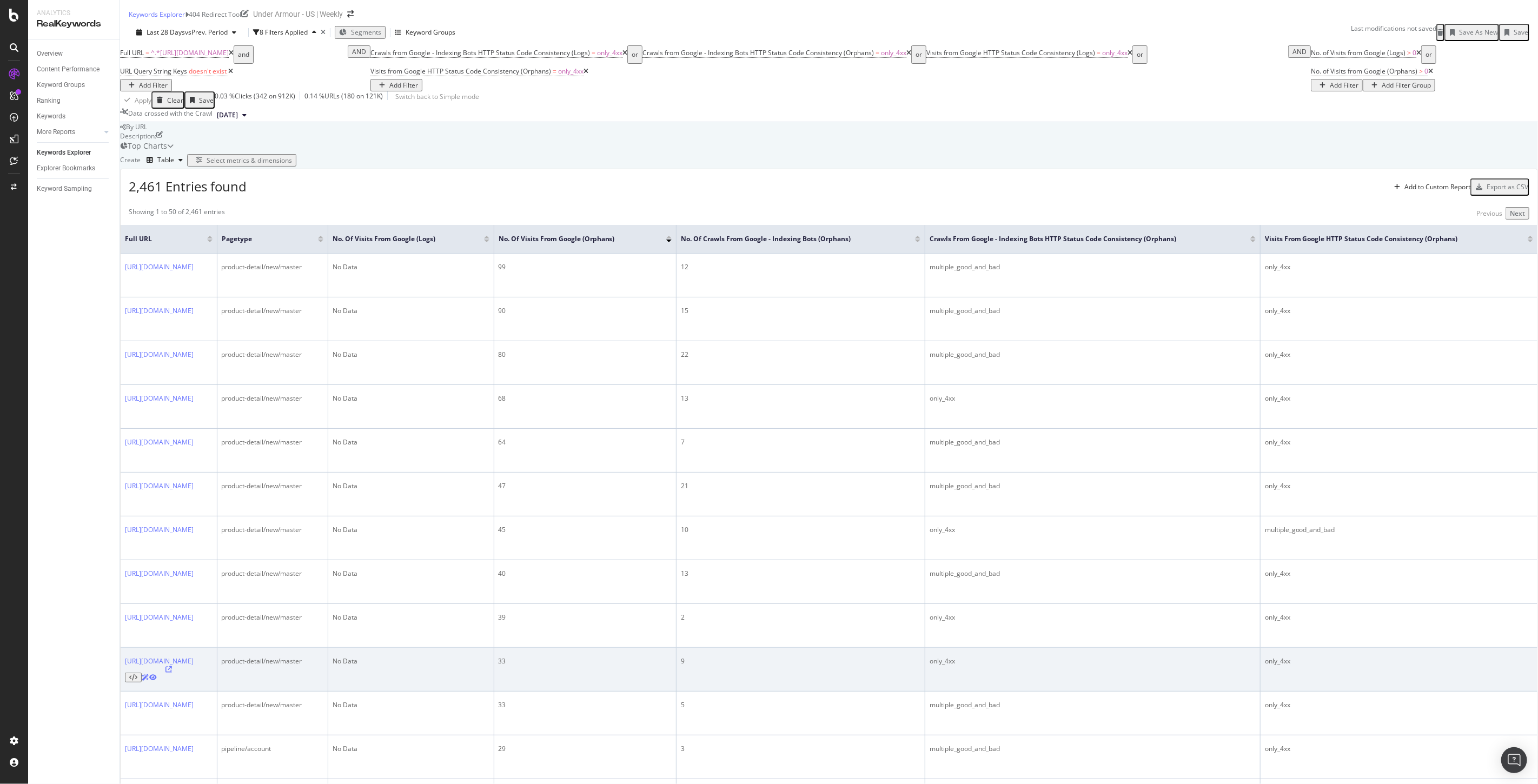
click at [172, 672] on icon at bounding box center [169, 669] width 7 height 7
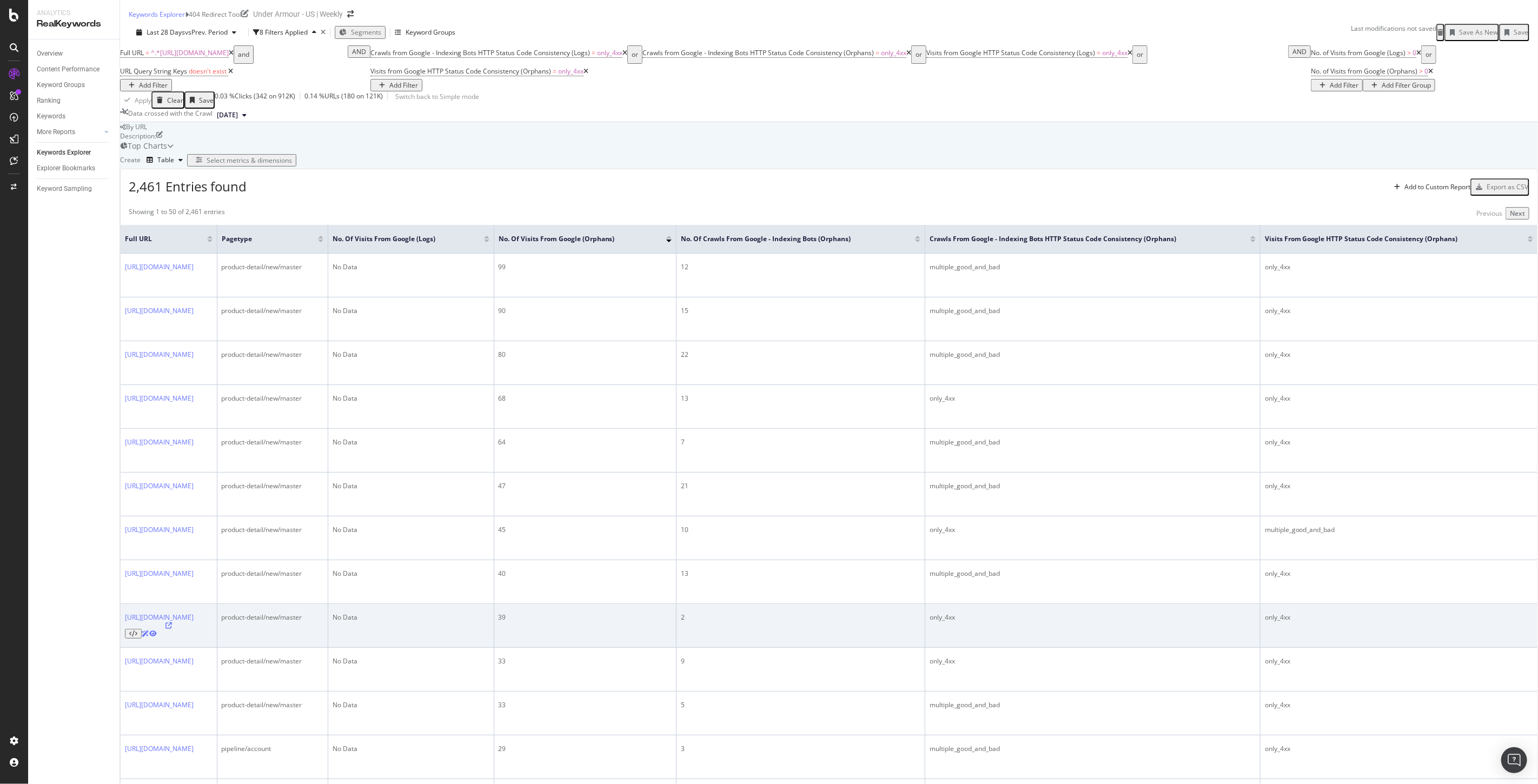
click at [212, 638] on div at bounding box center [169, 630] width 88 height 16
click at [172, 629] on icon at bounding box center [169, 625] width 7 height 7
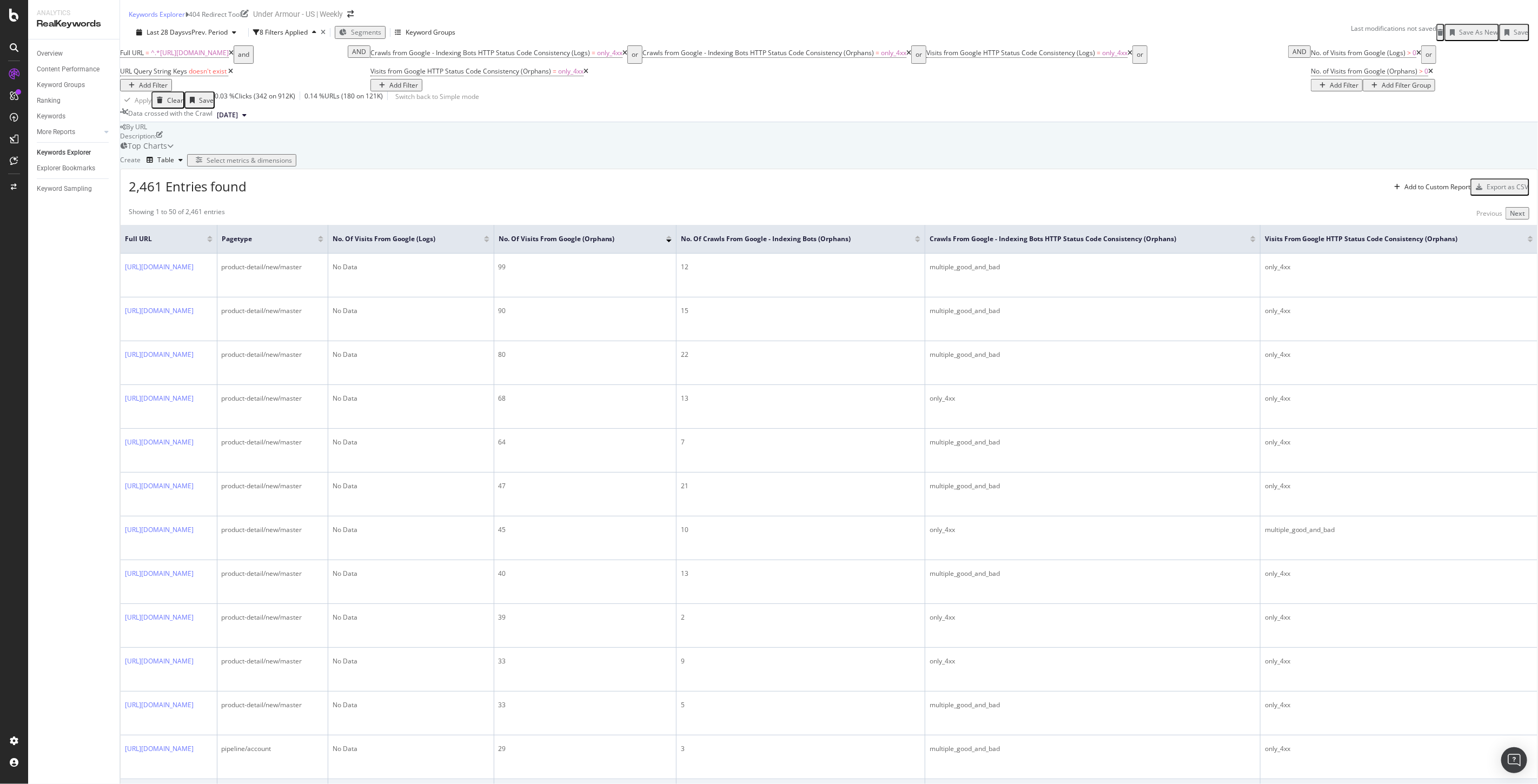
scroll to position [300, 0]
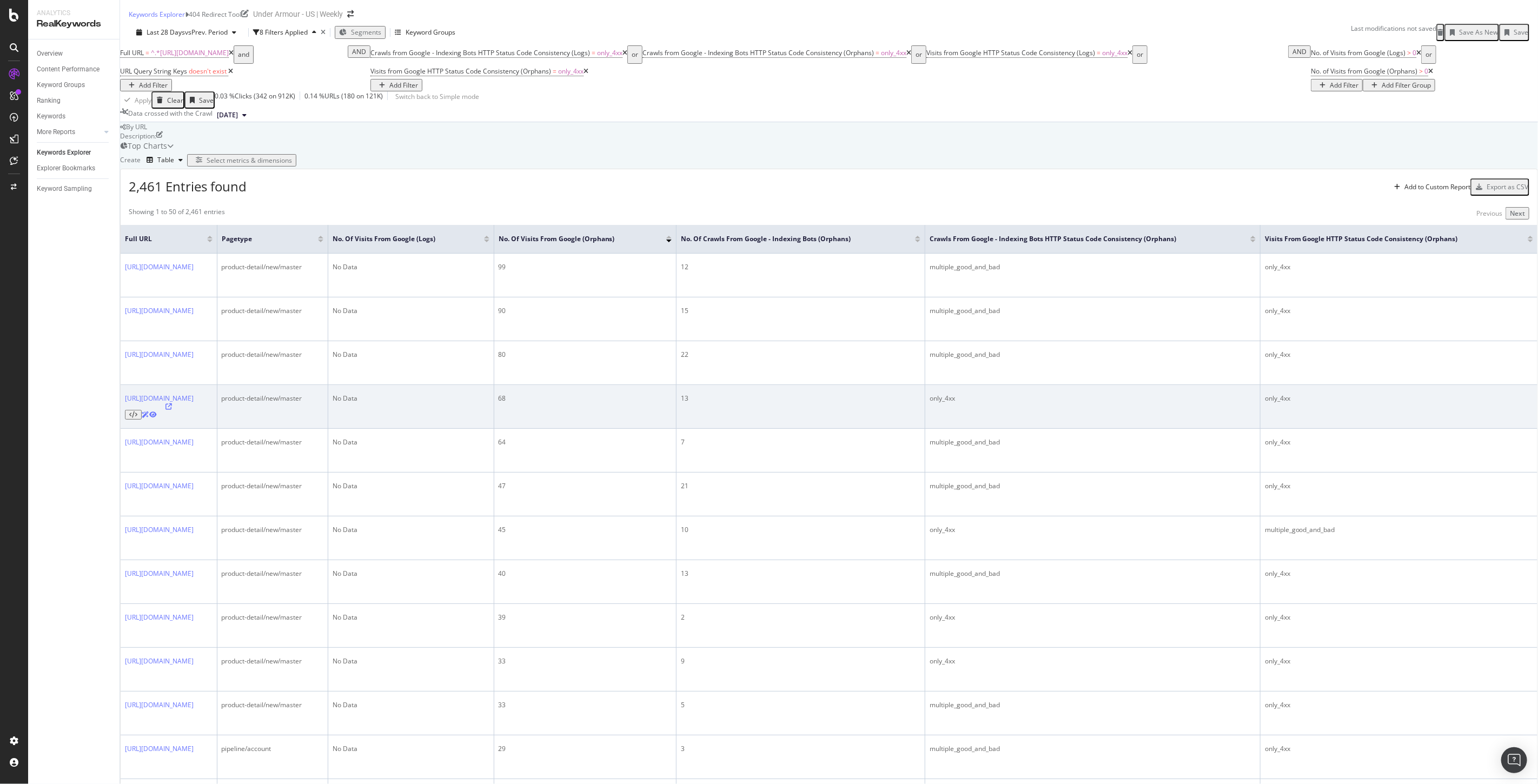
scroll to position [0, 0]
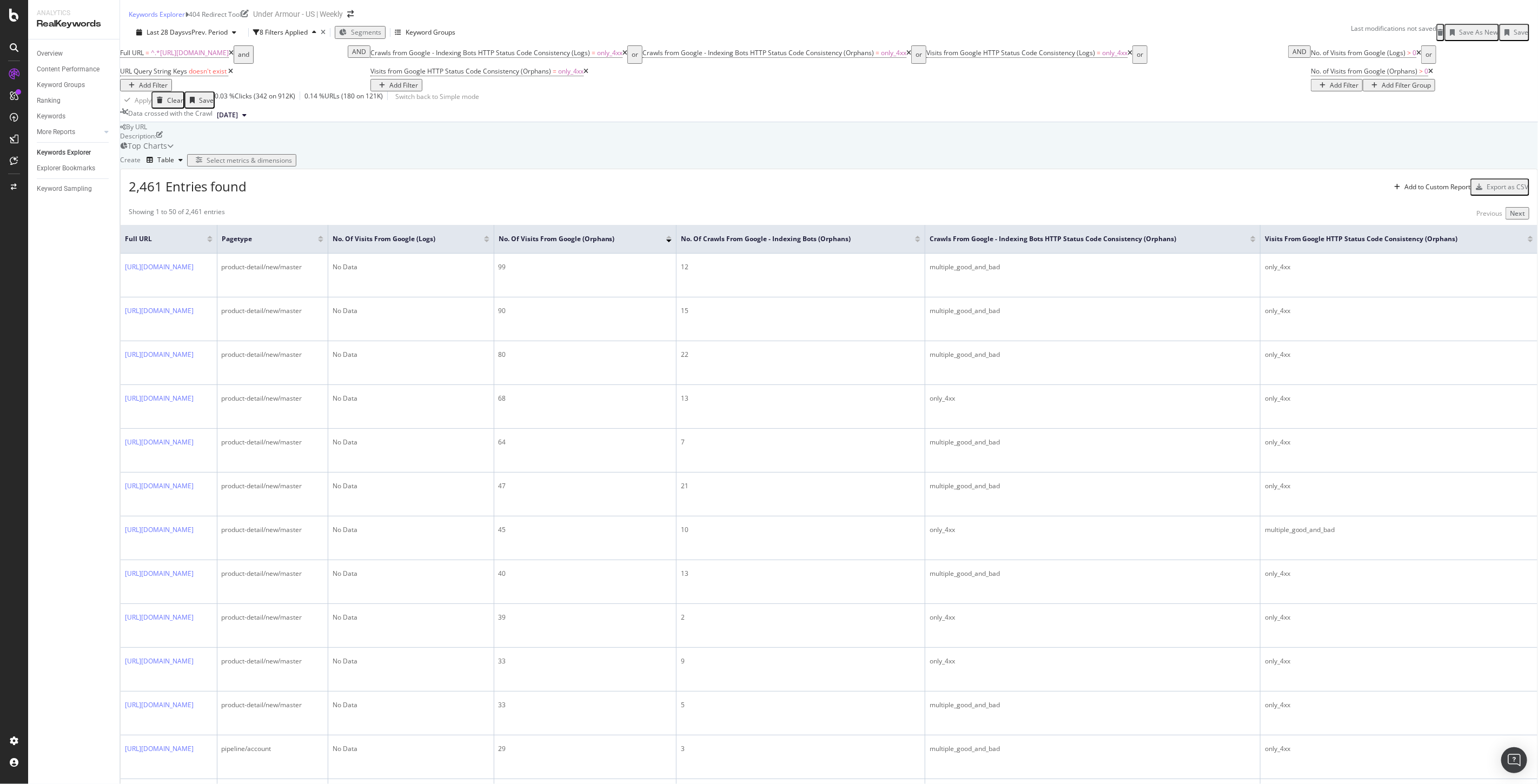
click at [490, 242] on div at bounding box center [486, 240] width 5 height 3
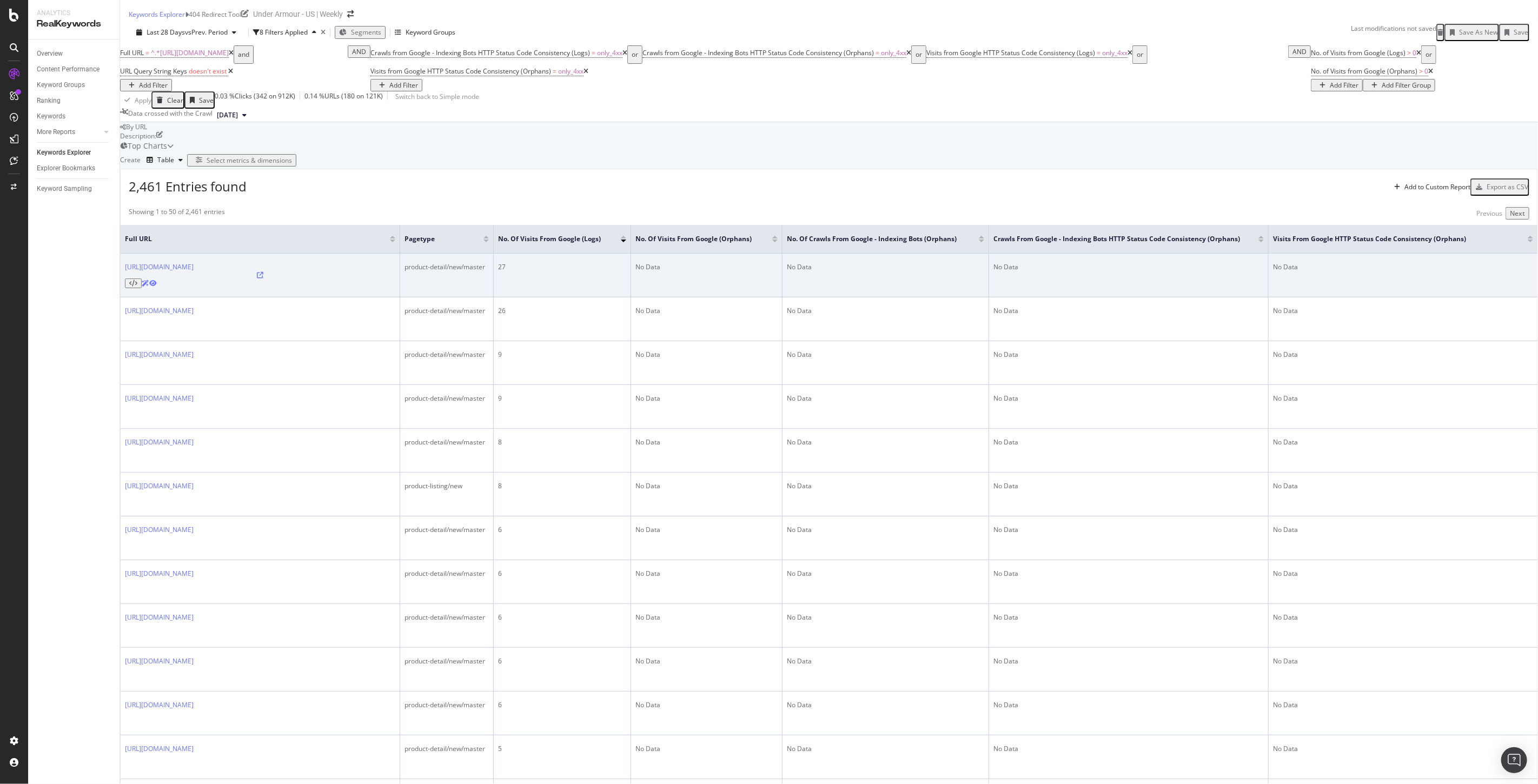
click at [263, 278] on icon at bounding box center [260, 275] width 7 height 7
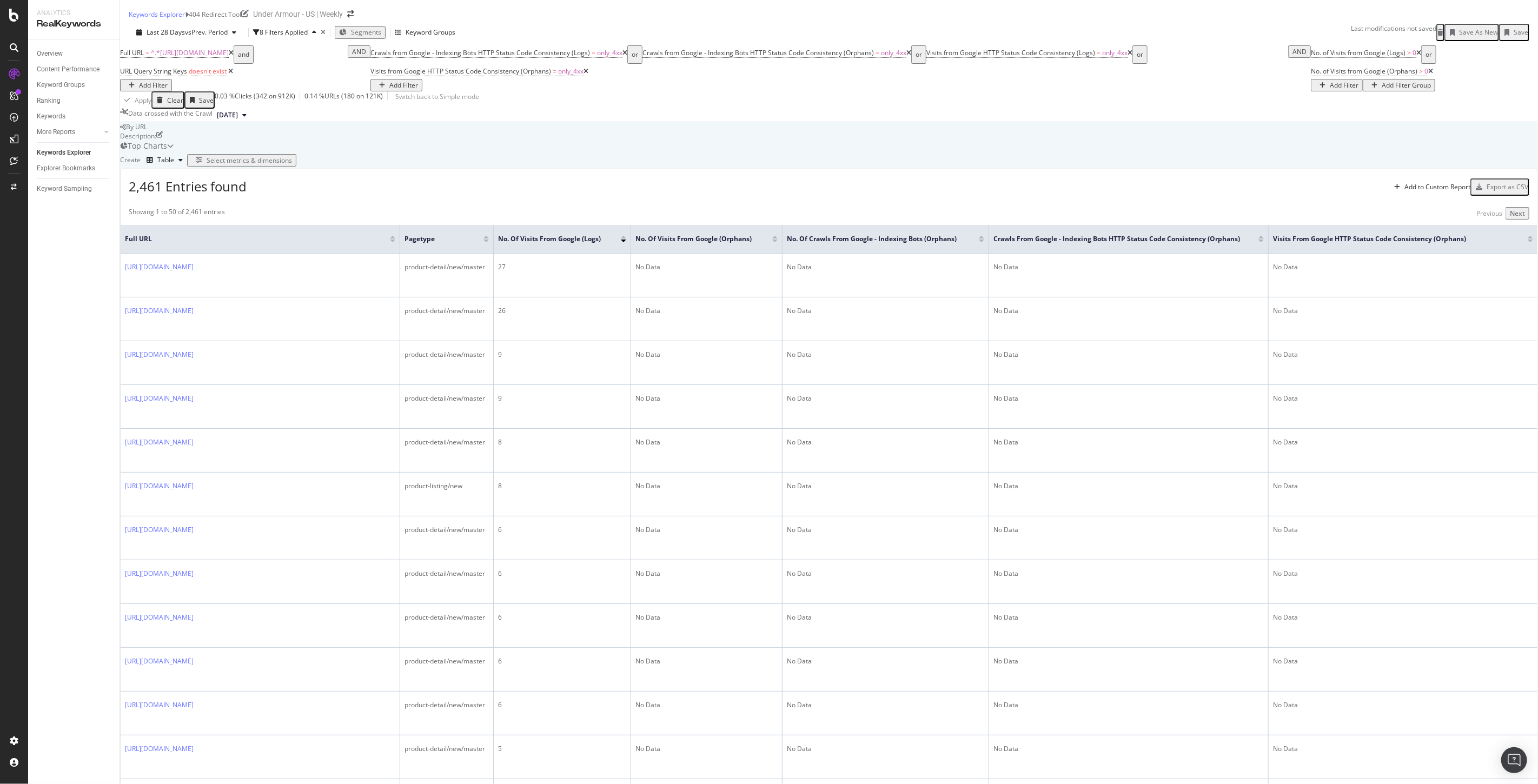
click at [622, 56] on icon at bounding box center [624, 53] width 5 height 7
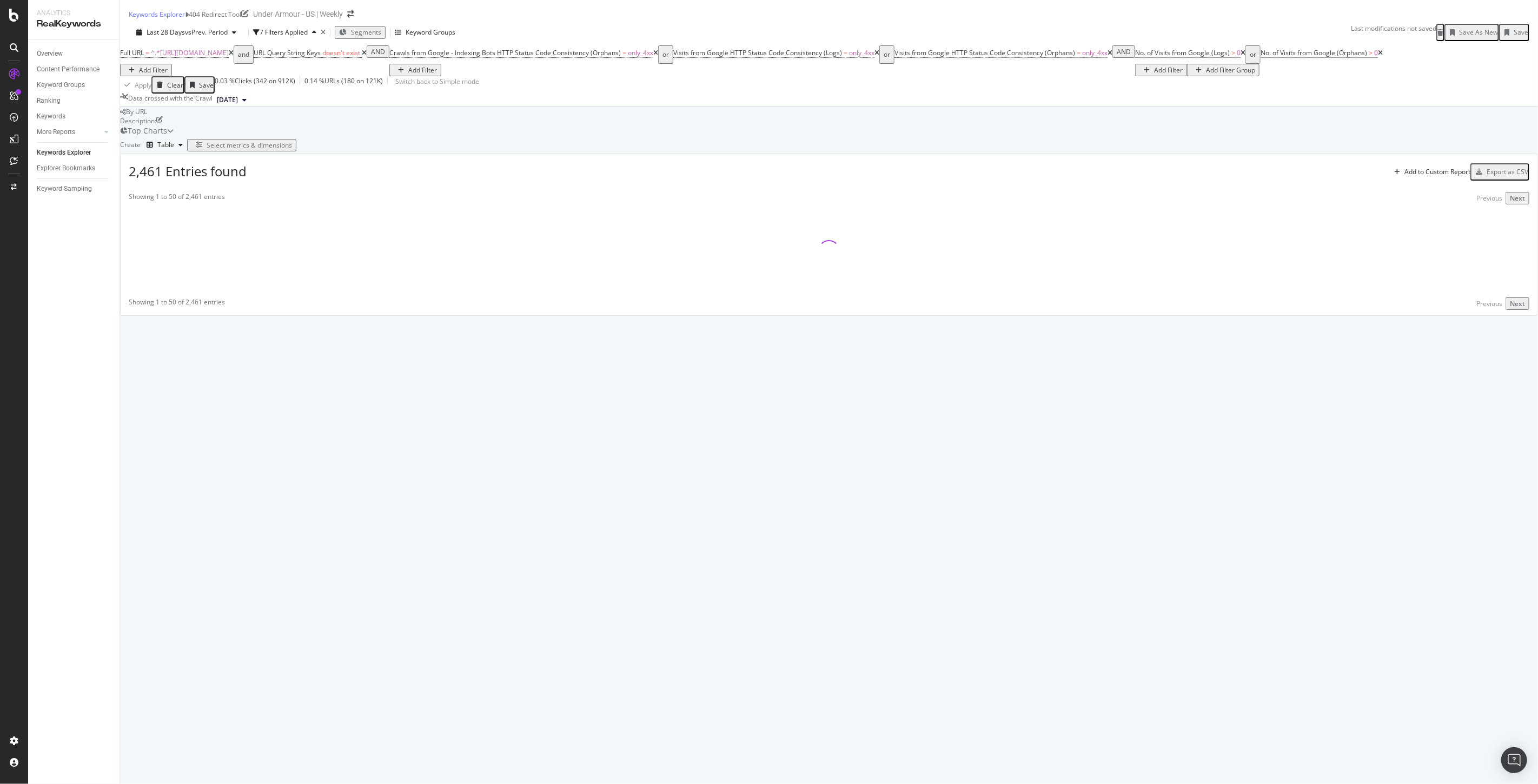
click at [875, 56] on icon at bounding box center [877, 53] width 5 height 7
click at [662, 62] on div "or" at bounding box center [665, 54] width 7 height 15
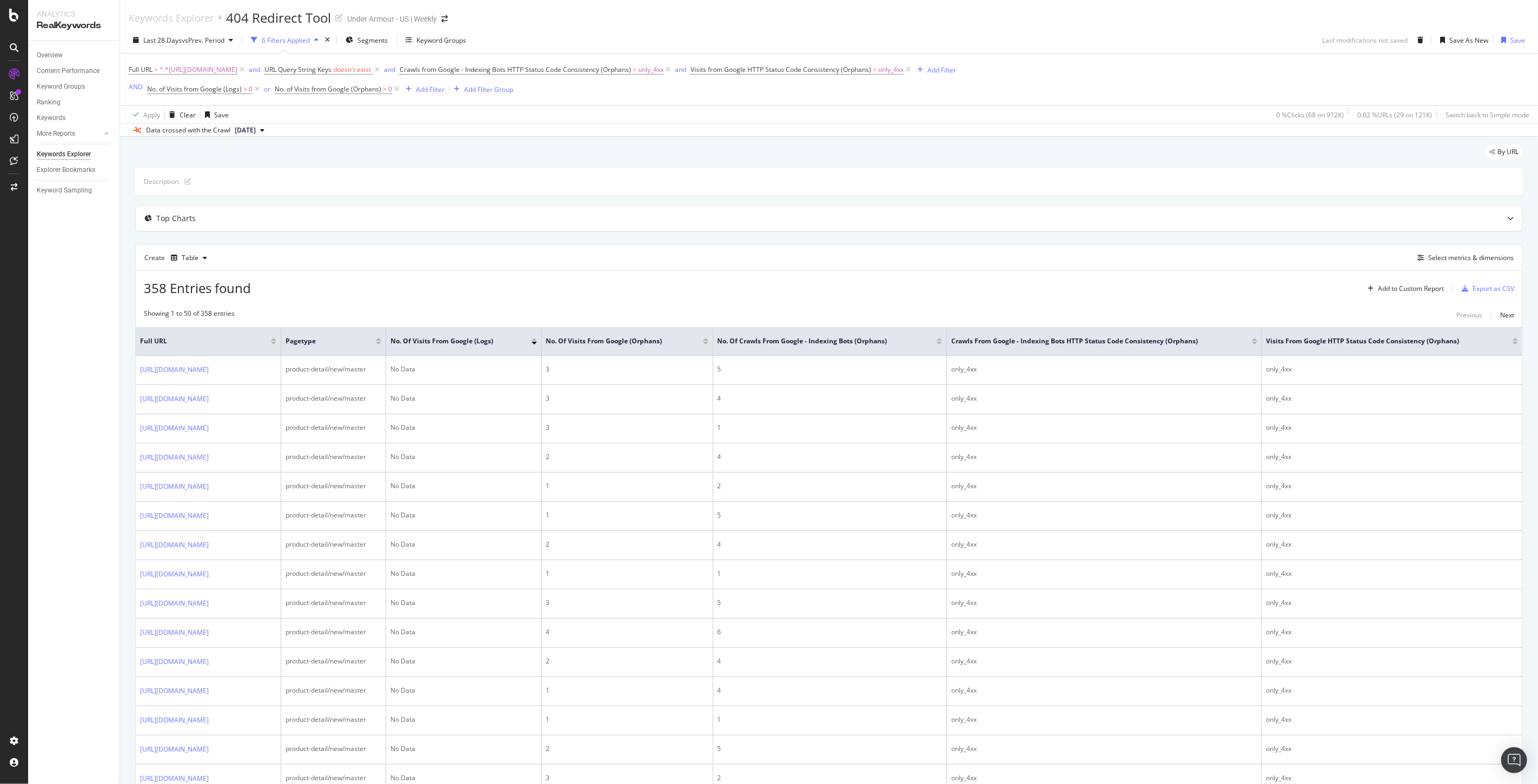
click at [709, 344] on div at bounding box center [705, 343] width 5 height 3
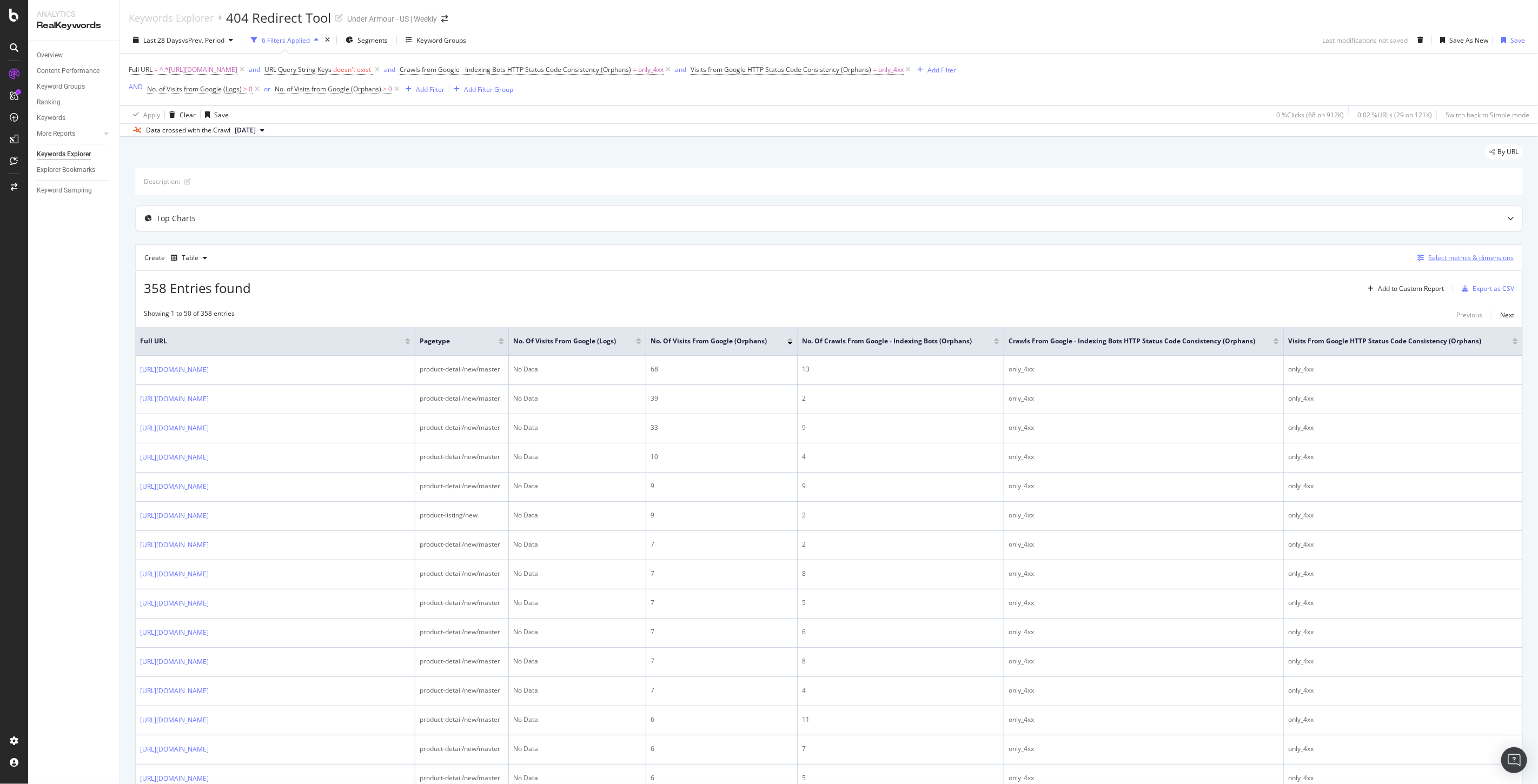
click at [1441, 259] on div "Select metrics & dimensions" at bounding box center [1471, 257] width 86 height 9
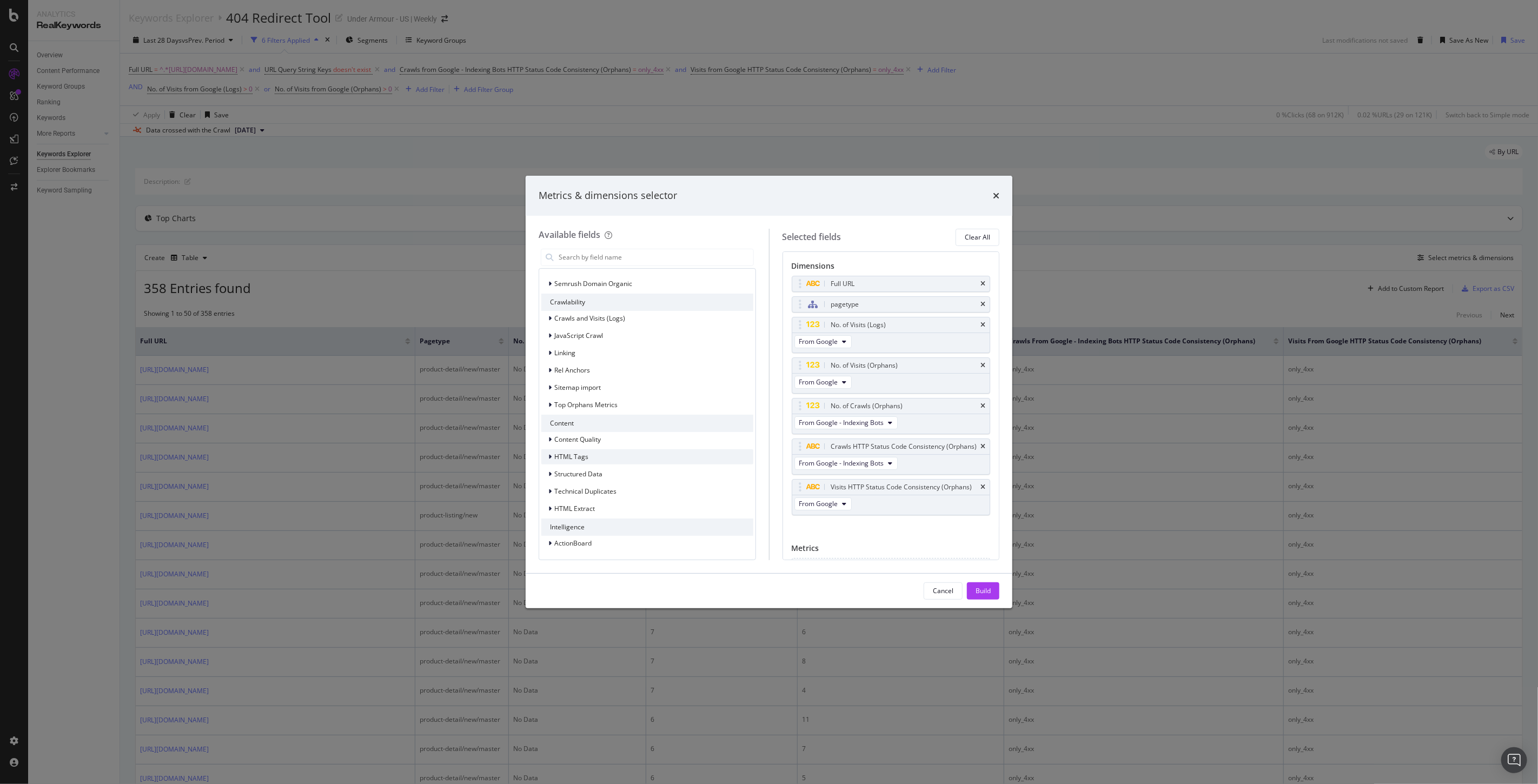
scroll to position [1028, 0]
click at [550, 399] on div "modal" at bounding box center [551, 404] width 7 height 11
click at [559, 417] on div "modal" at bounding box center [558, 412] width 7 height 11
click at [980, 325] on icon "times" at bounding box center [982, 325] width 5 height 7
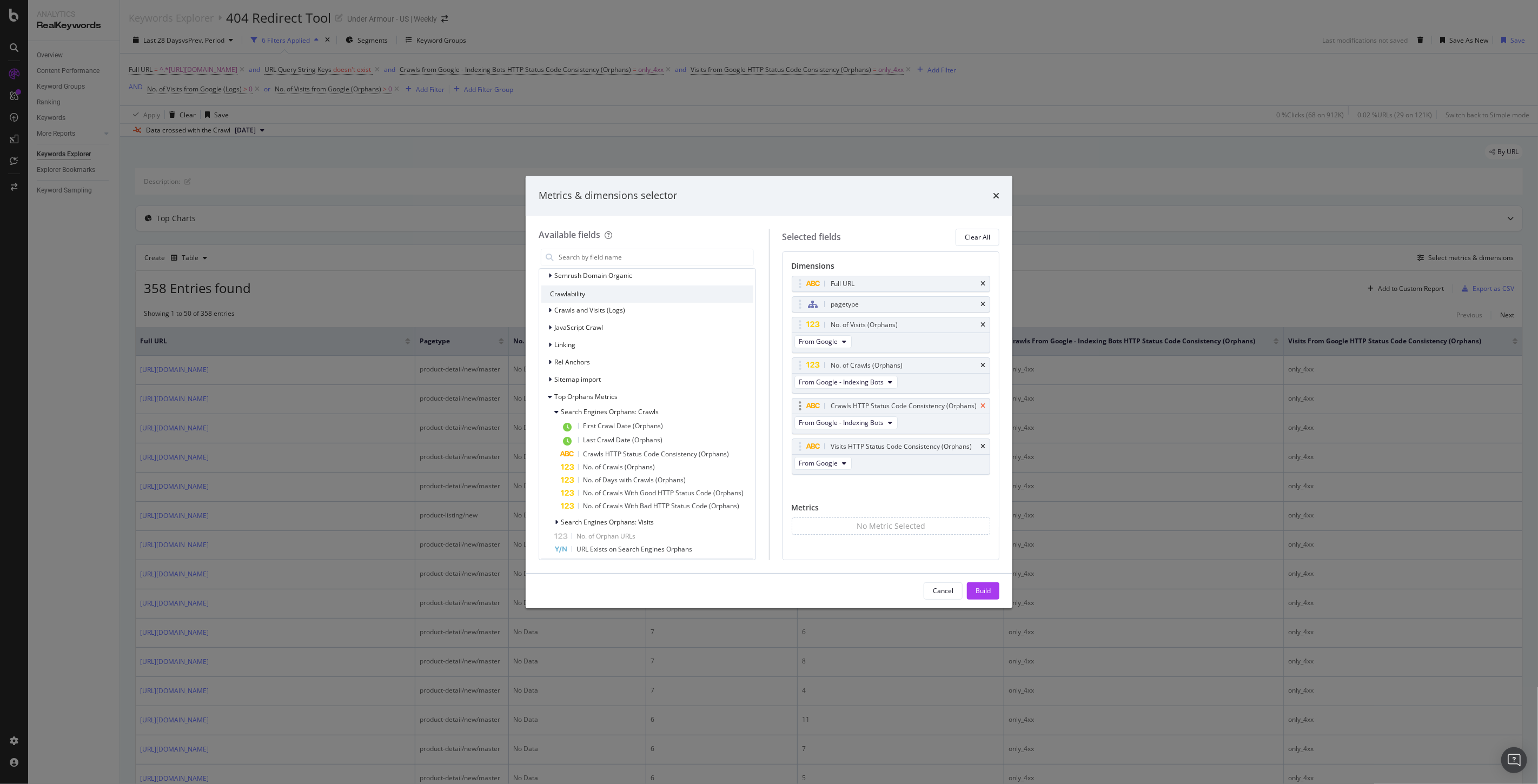
click at [980, 409] on icon "times" at bounding box center [982, 406] width 5 height 7
click at [981, 402] on icon "times" at bounding box center [982, 406] width 5 height 7
click at [991, 590] on button "Build" at bounding box center [983, 591] width 33 height 17
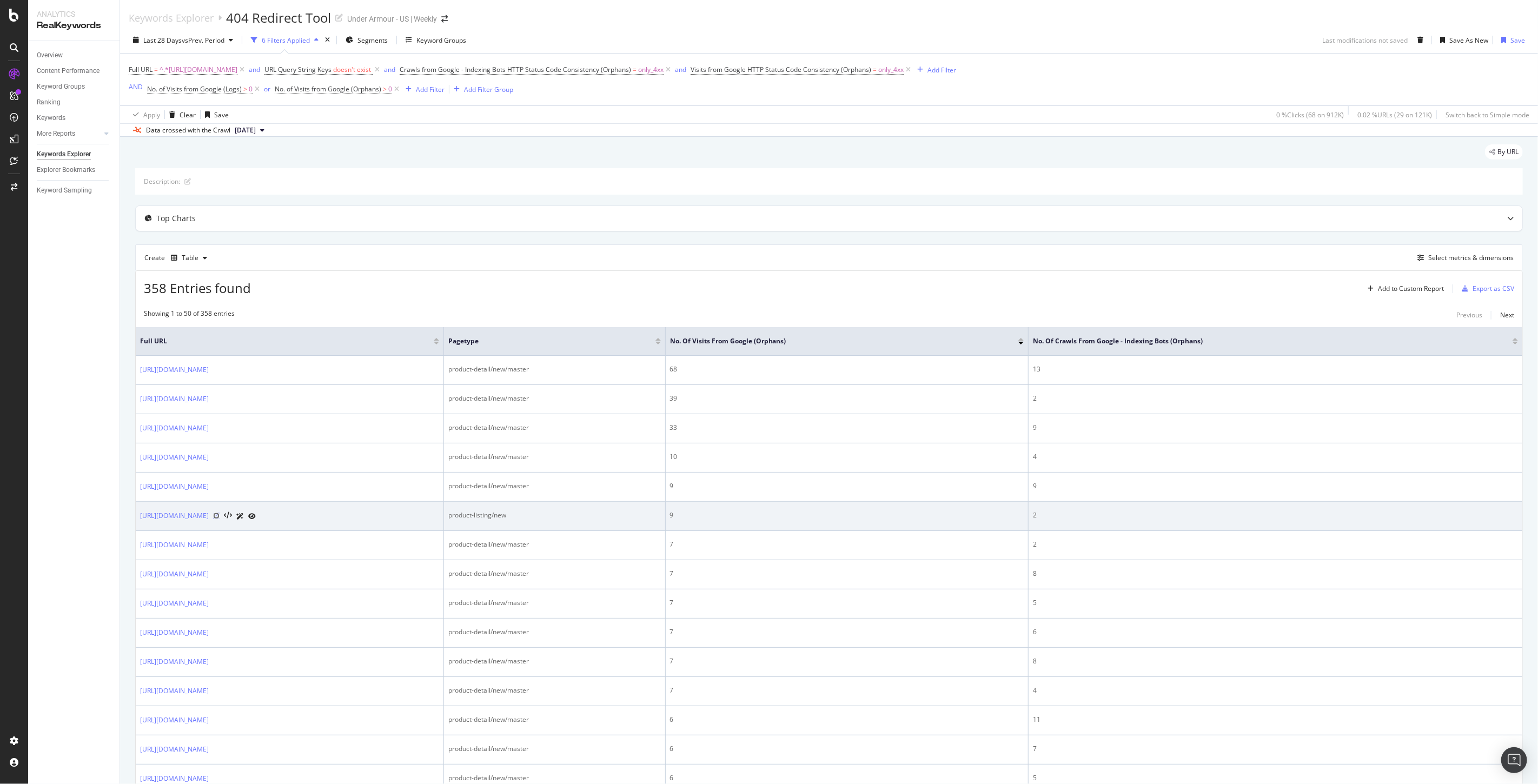
click at [220, 515] on icon at bounding box center [216, 515] width 7 height 7
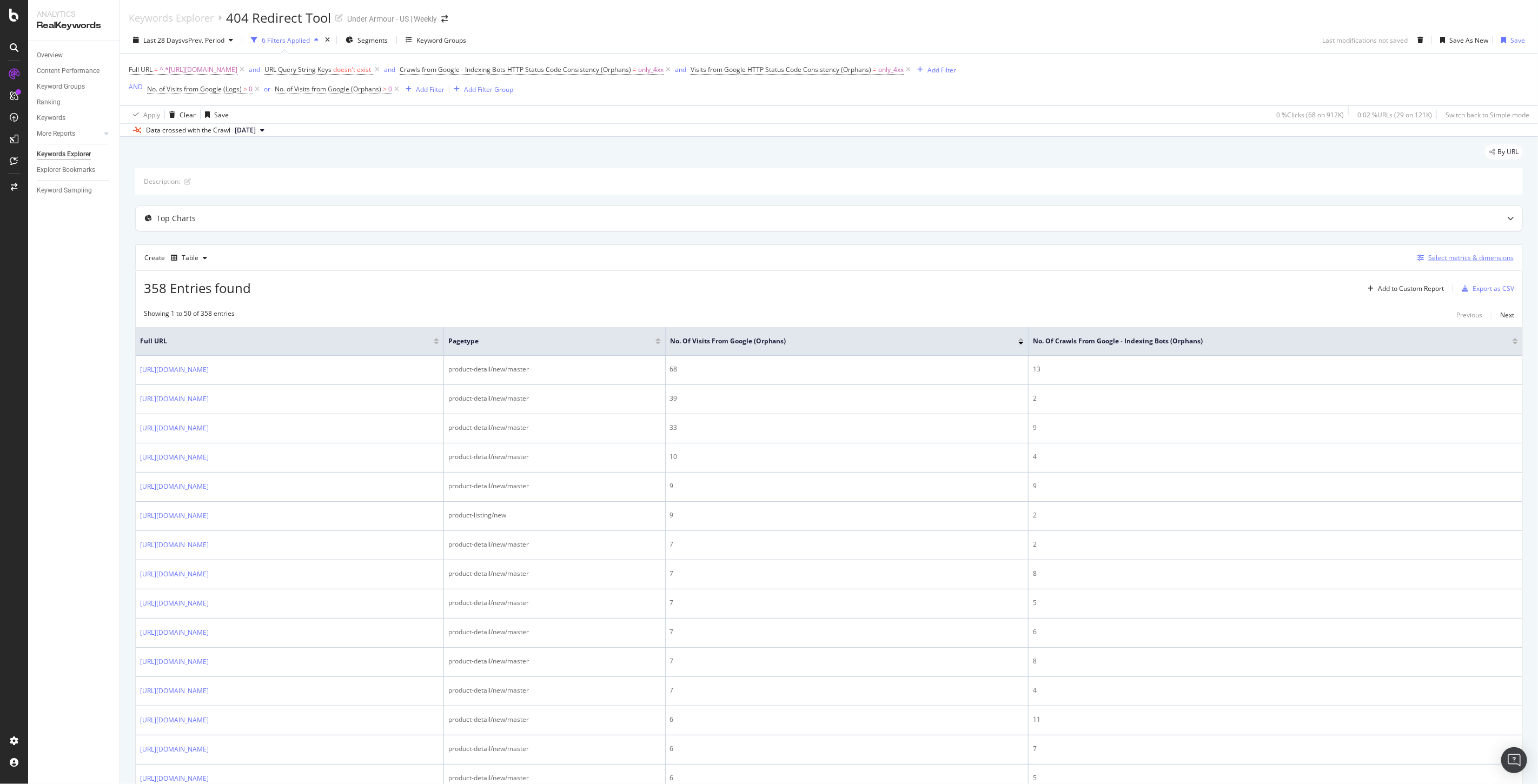
click at [1447, 264] on div "Select metrics & dimensions" at bounding box center [1463, 257] width 101 height 12
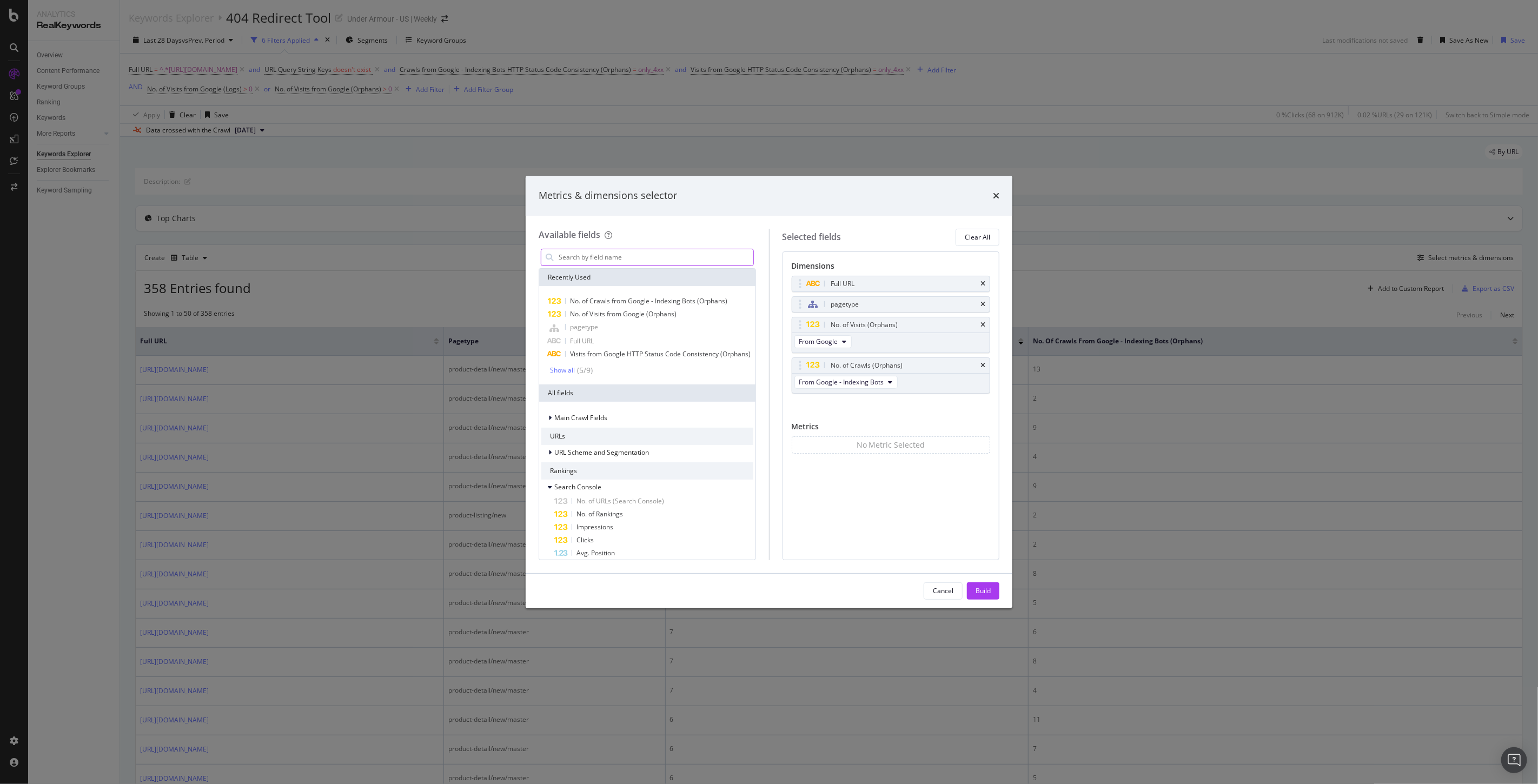
click at [593, 252] on input "modal" at bounding box center [655, 257] width 195 height 16
type input "s"
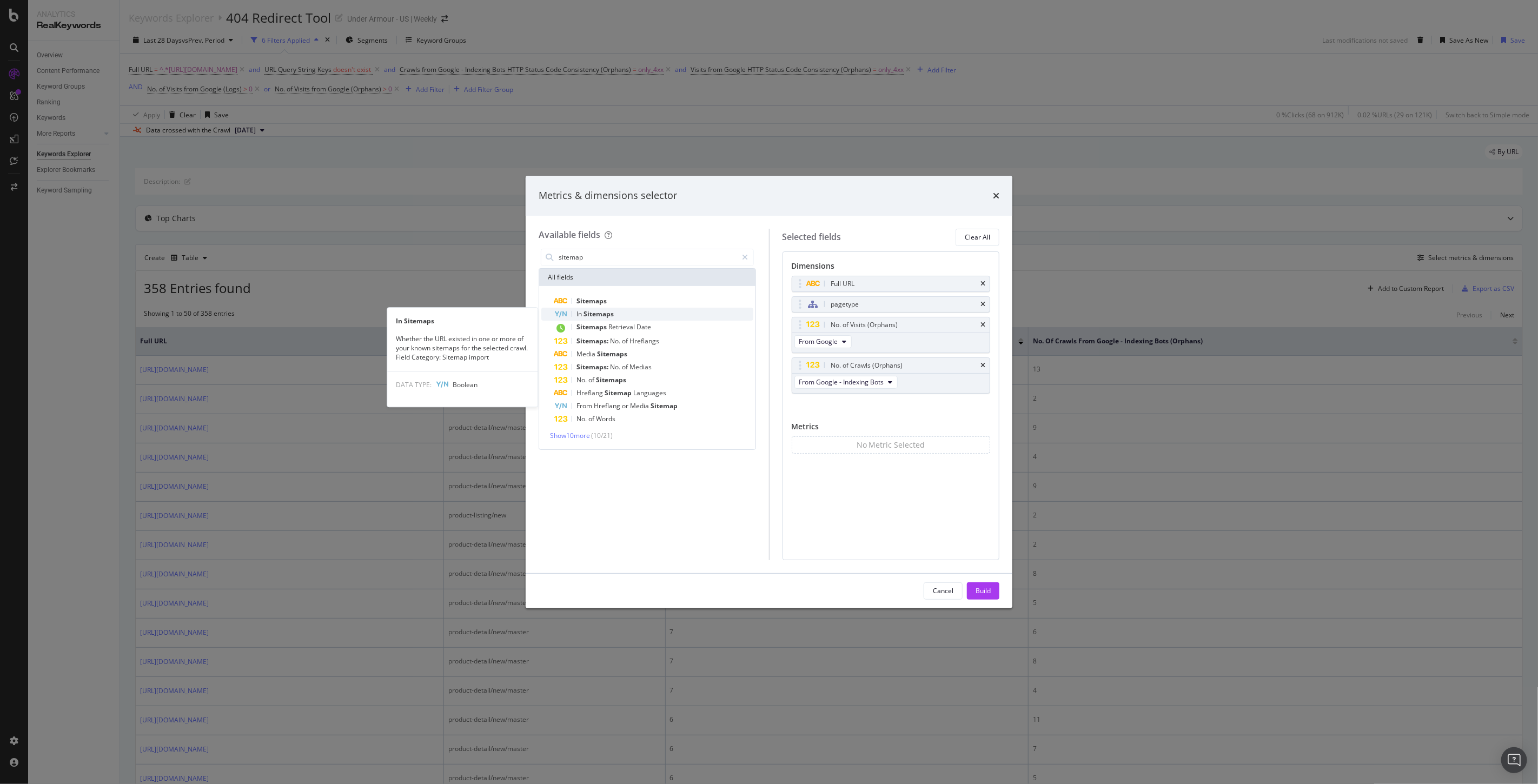
type input "sitemap"
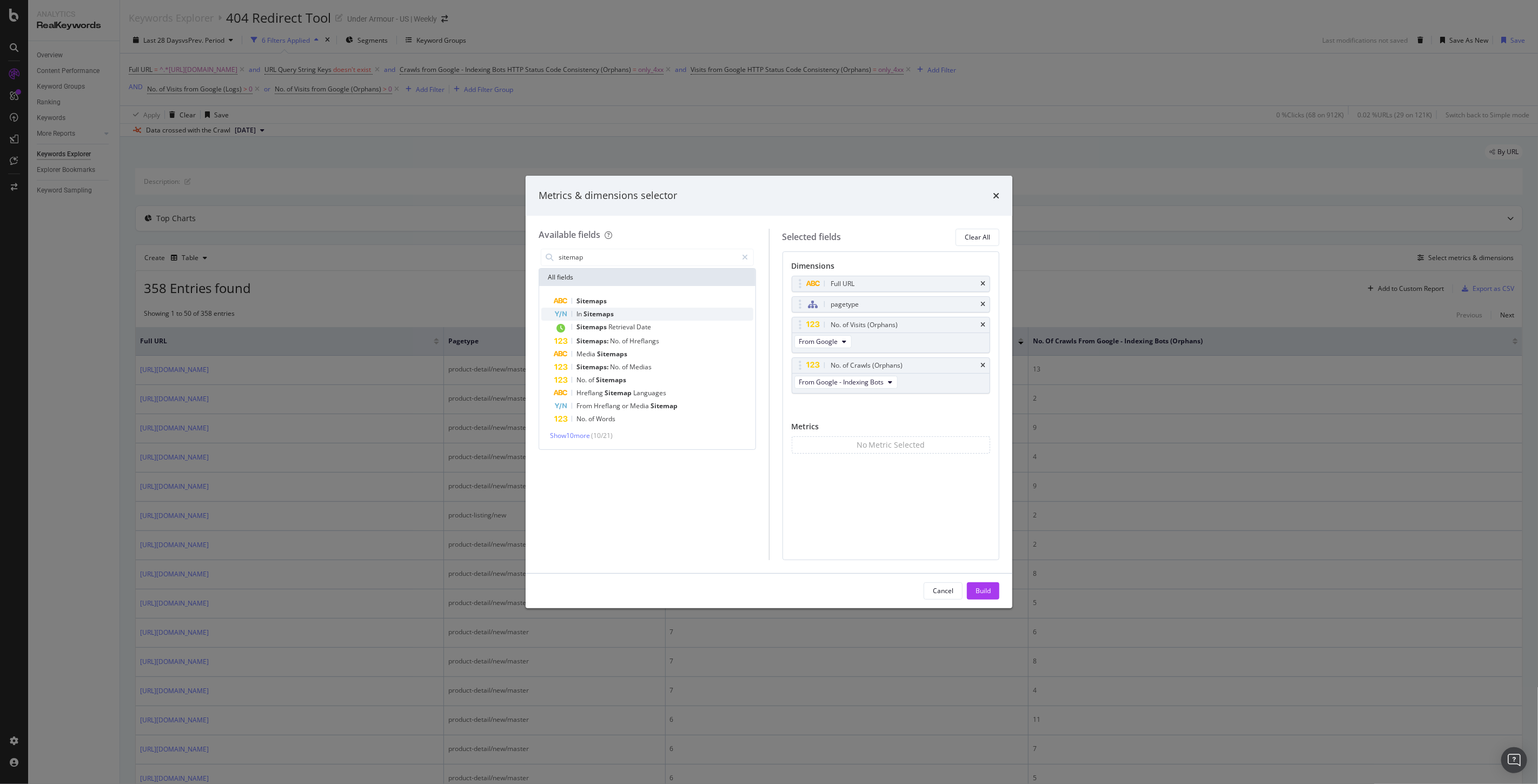
click at [604, 308] on div "In Sitemaps" at bounding box center [654, 314] width 199 height 13
drag, startPoint x: 799, startPoint y: 406, endPoint x: 828, endPoint y: 330, distance: 81.3
click at [828, 330] on body "Analytics RealKeywords Overview Content Performance Keyword Groups Ranking Keyw…" at bounding box center [769, 392] width 1538 height 784
click at [986, 591] on div "Build" at bounding box center [982, 591] width 15 height 9
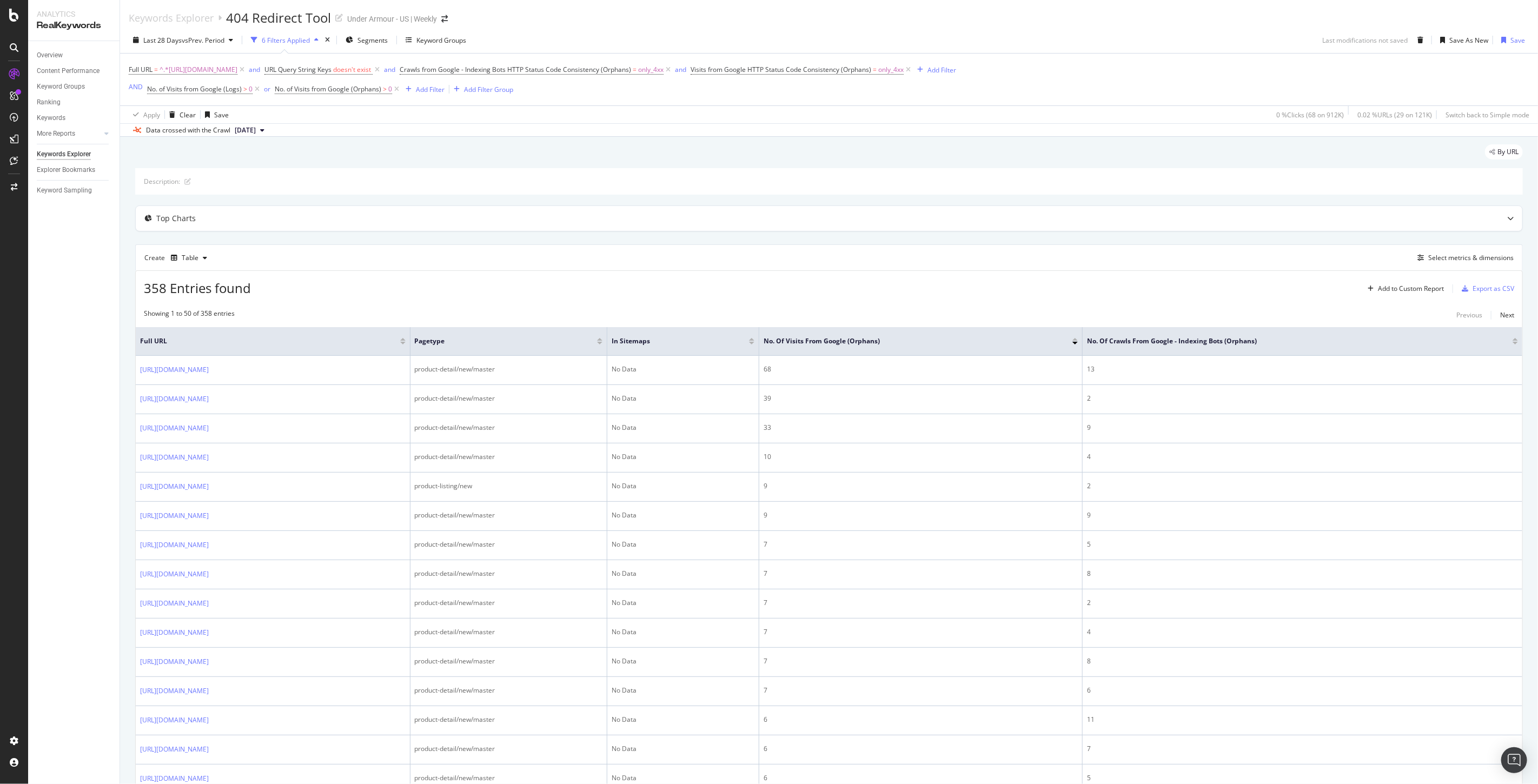
click at [754, 344] on div at bounding box center [752, 343] width 5 height 3
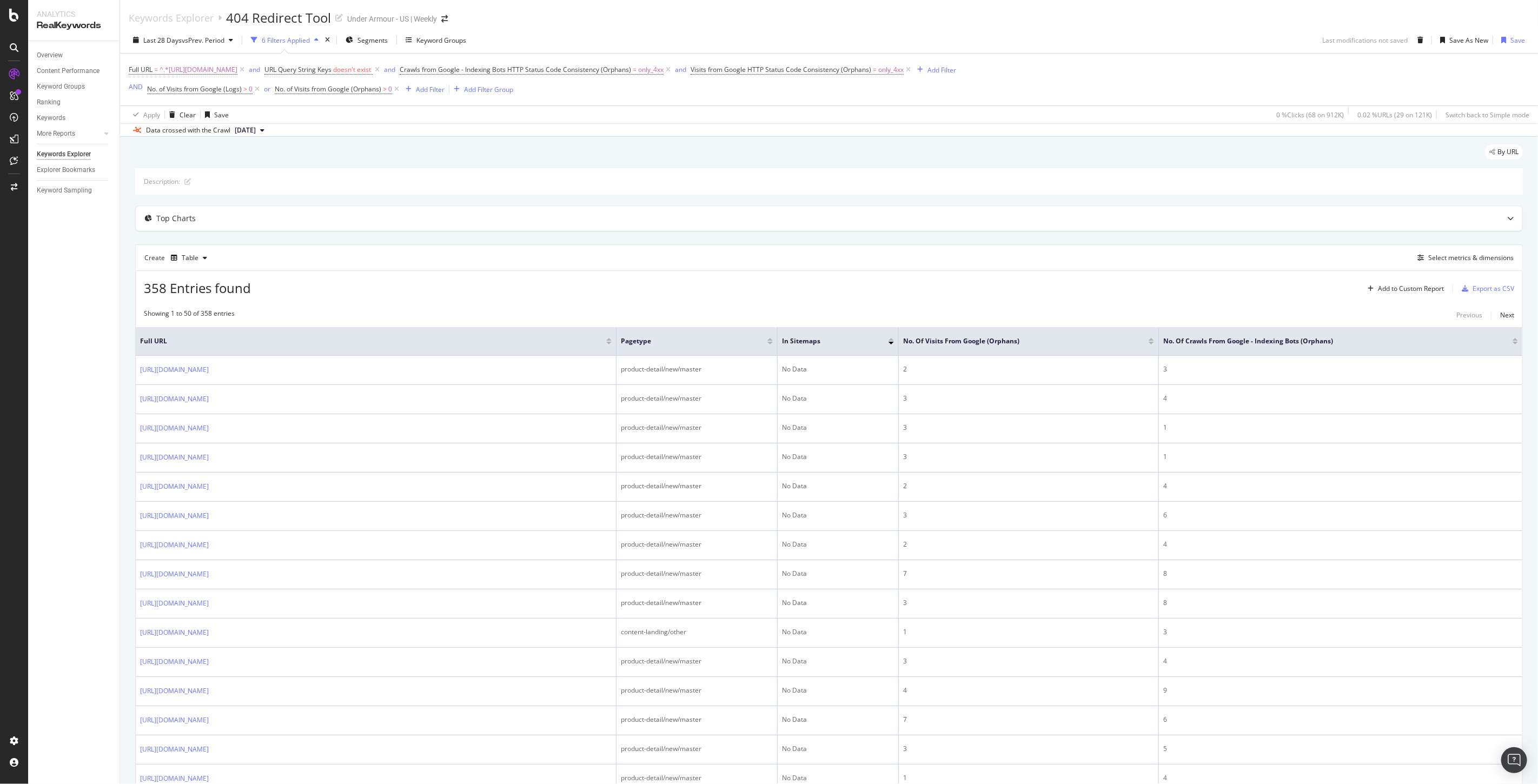
click at [892, 343] on div at bounding box center [891, 343] width 5 height 3
click at [1452, 255] on div "Select metrics & dimensions" at bounding box center [1471, 257] width 86 height 9
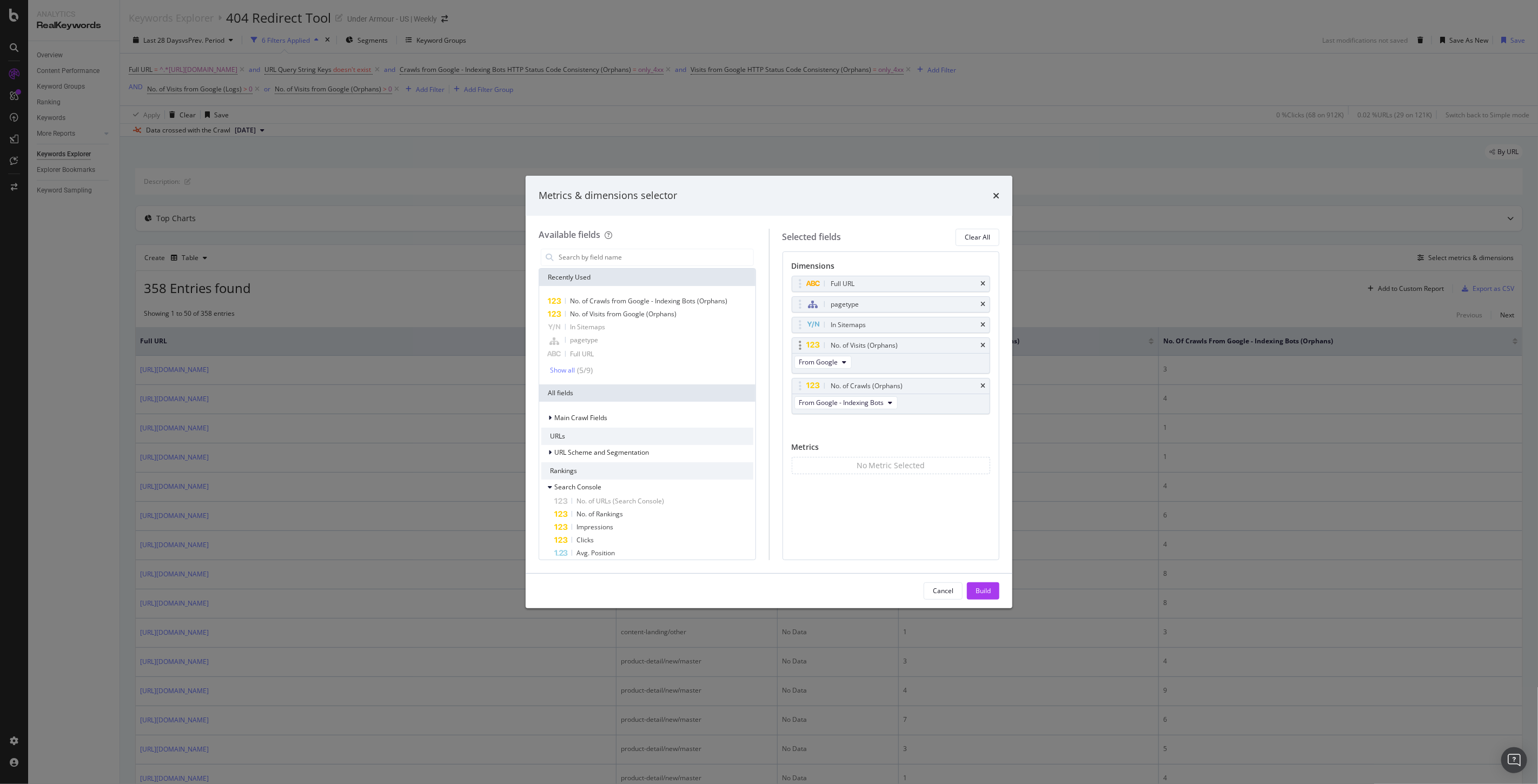
drag, startPoint x: 981, startPoint y: 321, endPoint x: 983, endPoint y: 333, distance: 12.2
click at [981, 322] on icon "times" at bounding box center [982, 325] width 5 height 7
click at [981, 590] on div "Build" at bounding box center [982, 591] width 15 height 9
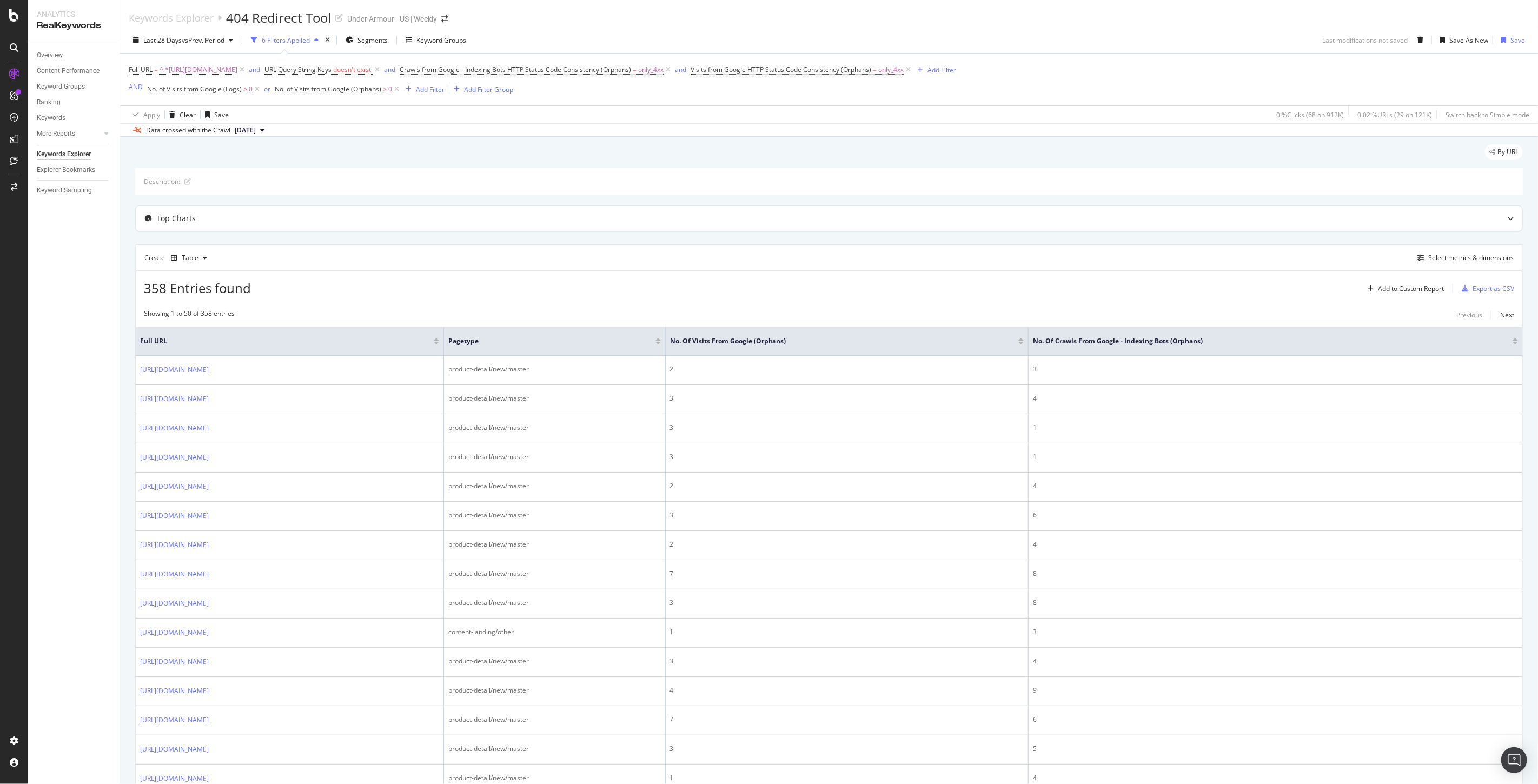
click at [1024, 342] on div at bounding box center [1021, 343] width 5 height 3
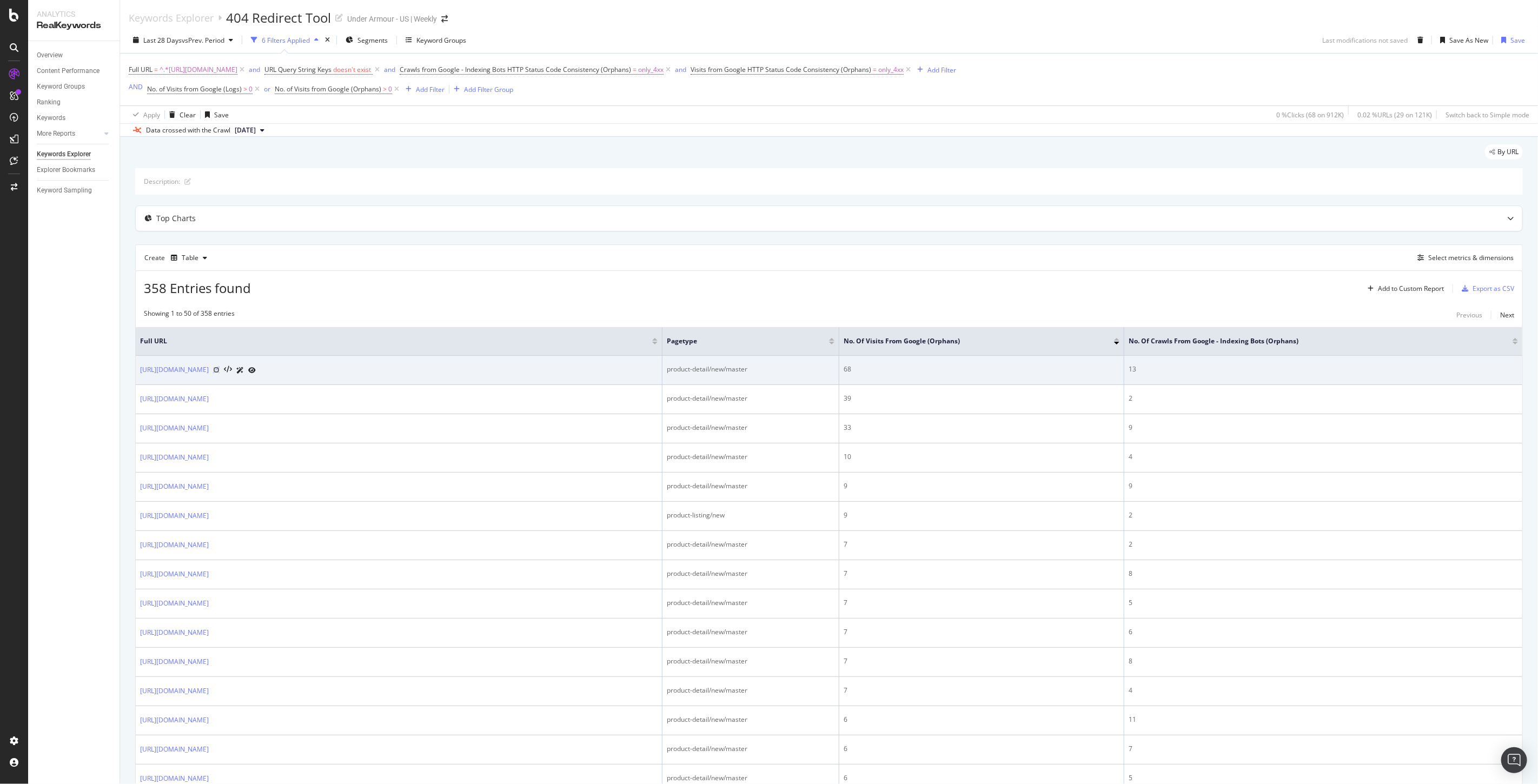
click at [220, 373] on icon at bounding box center [216, 370] width 7 height 7
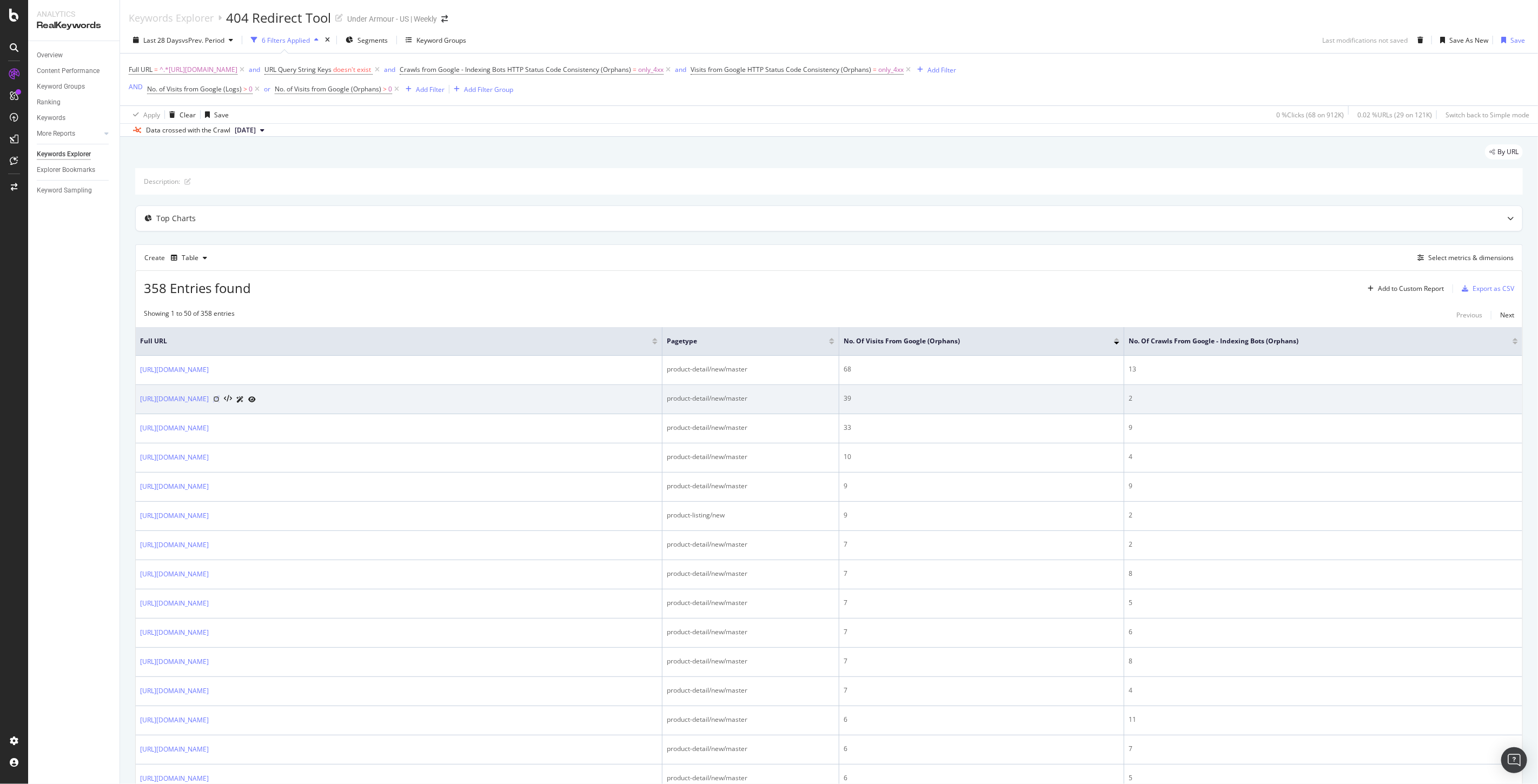
click at [220, 402] on icon at bounding box center [216, 399] width 7 height 7
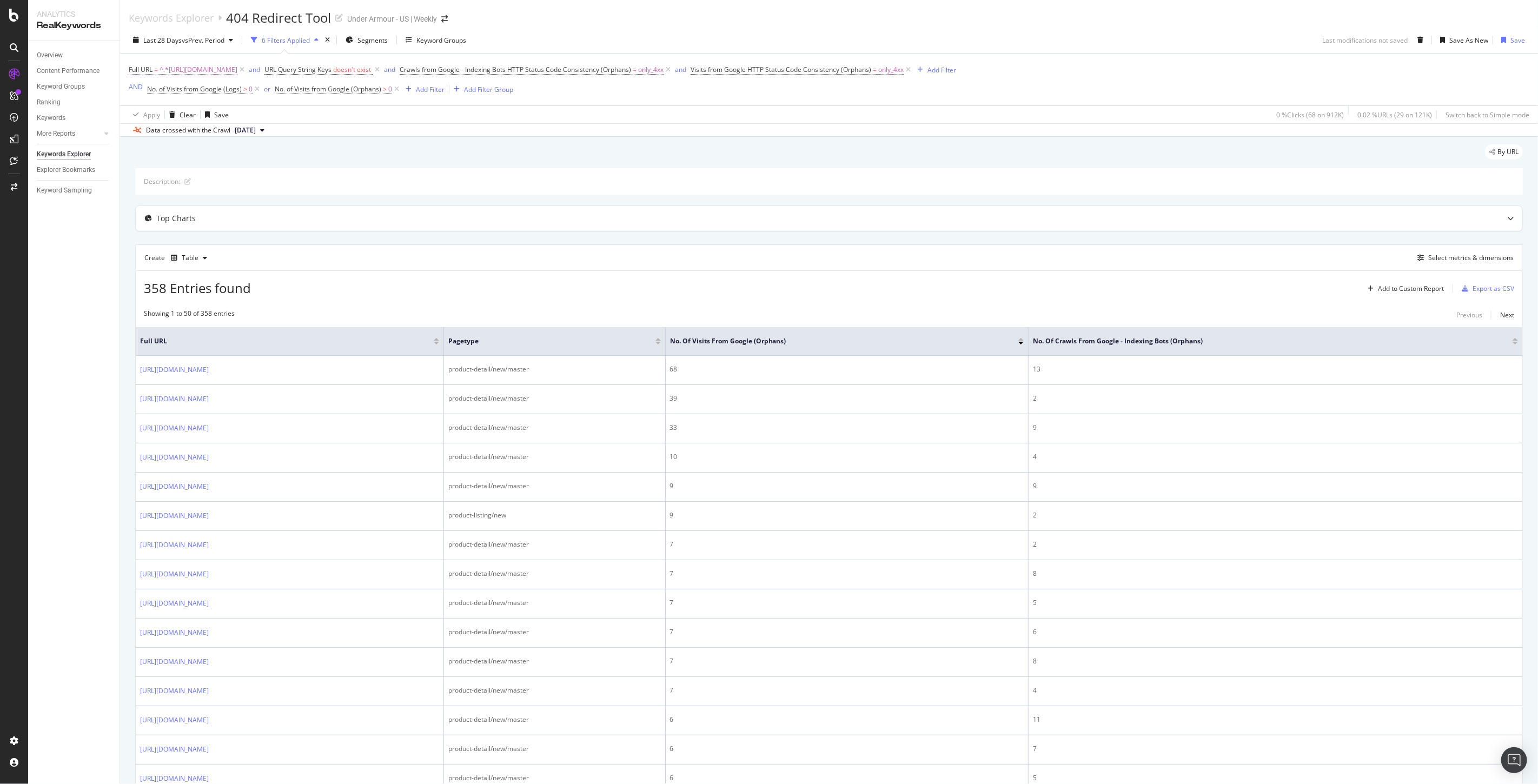
click at [209, 71] on span "^.*[URL][DOMAIN_NAME]" at bounding box center [198, 69] width 78 height 15
click at [195, 108] on input "[URL][DOMAIN_NAME]" at bounding box center [190, 115] width 102 height 17
paste input "3028702"
type input "3028702"
click at [246, 143] on div "Contains 3028702 Cancel Add filter Apply" at bounding box center [197, 115] width 136 height 74
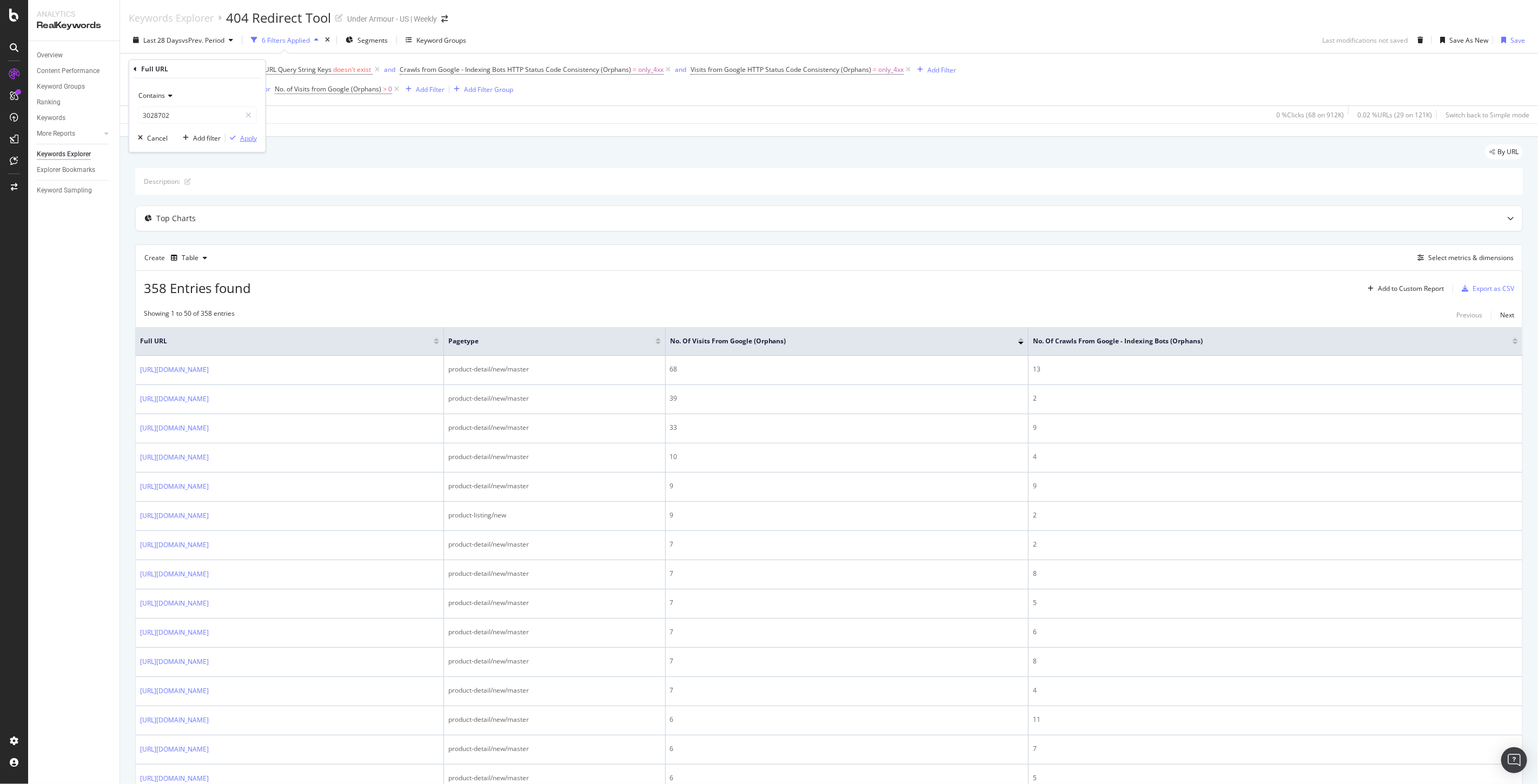
click at [246, 136] on div "Apply" at bounding box center [248, 138] width 17 height 9
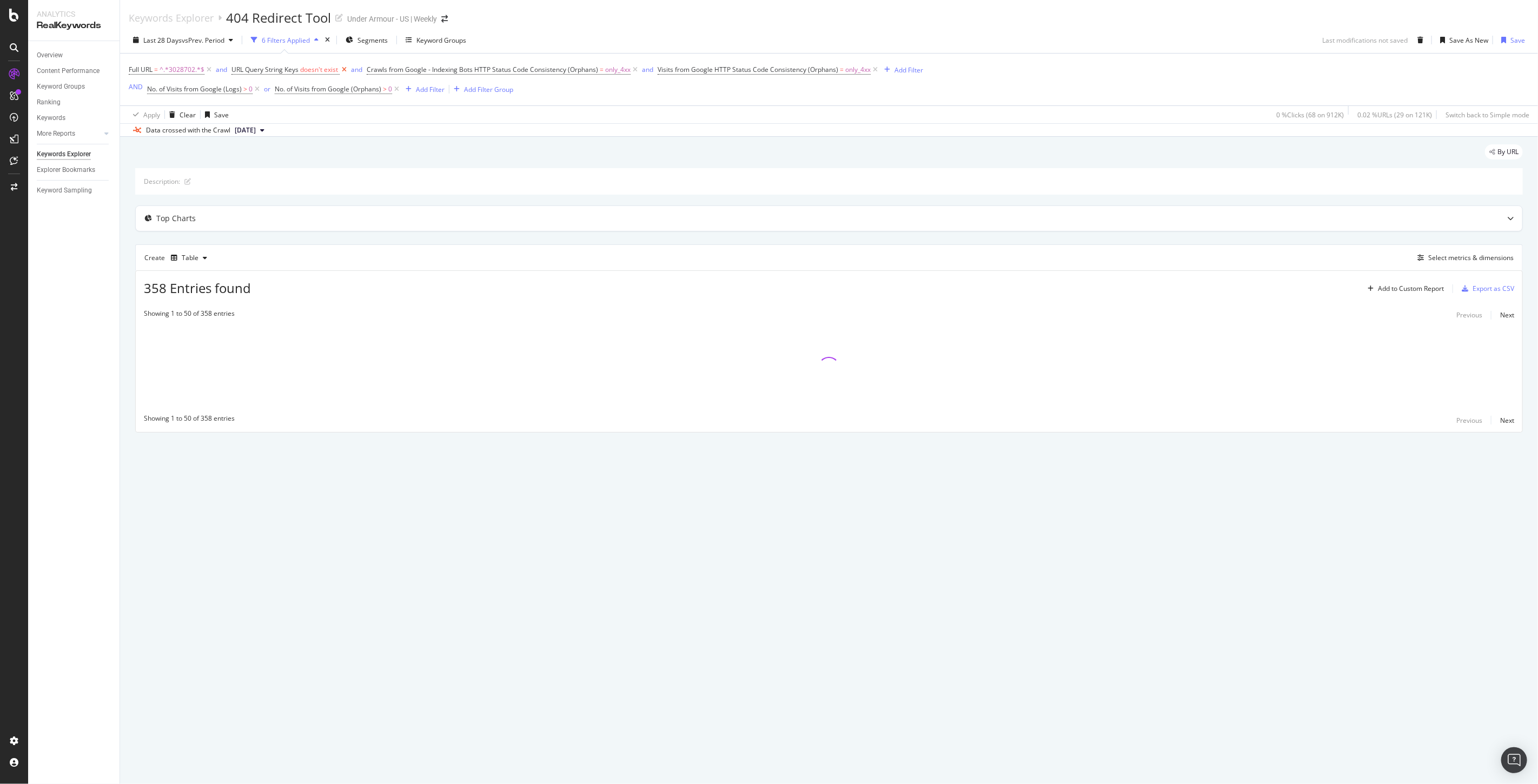
click at [348, 73] on icon at bounding box center [344, 69] width 9 height 11
click at [498, 71] on icon at bounding box center [500, 69] width 9 height 11
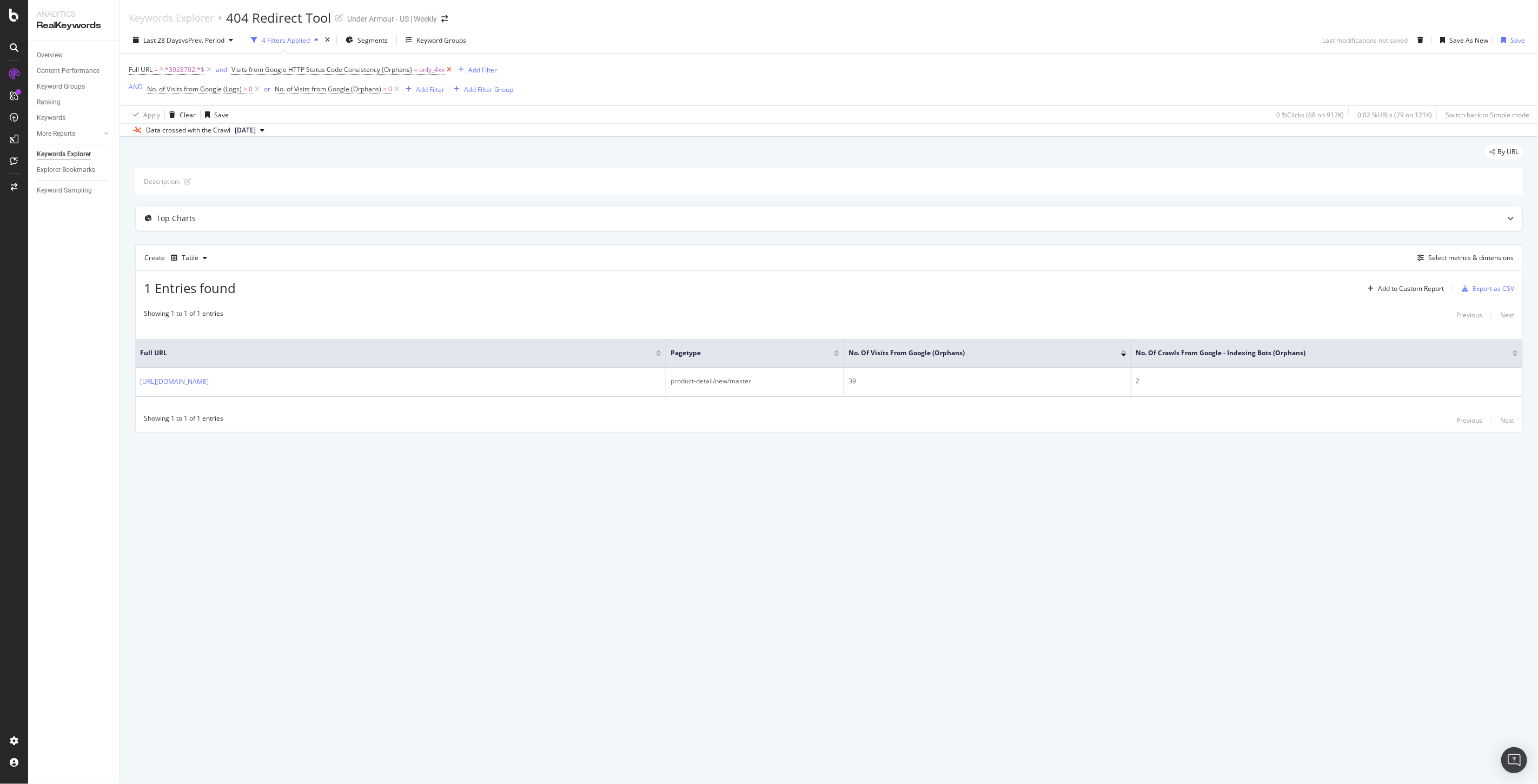
click at [449, 69] on icon at bounding box center [449, 69] width 9 height 11
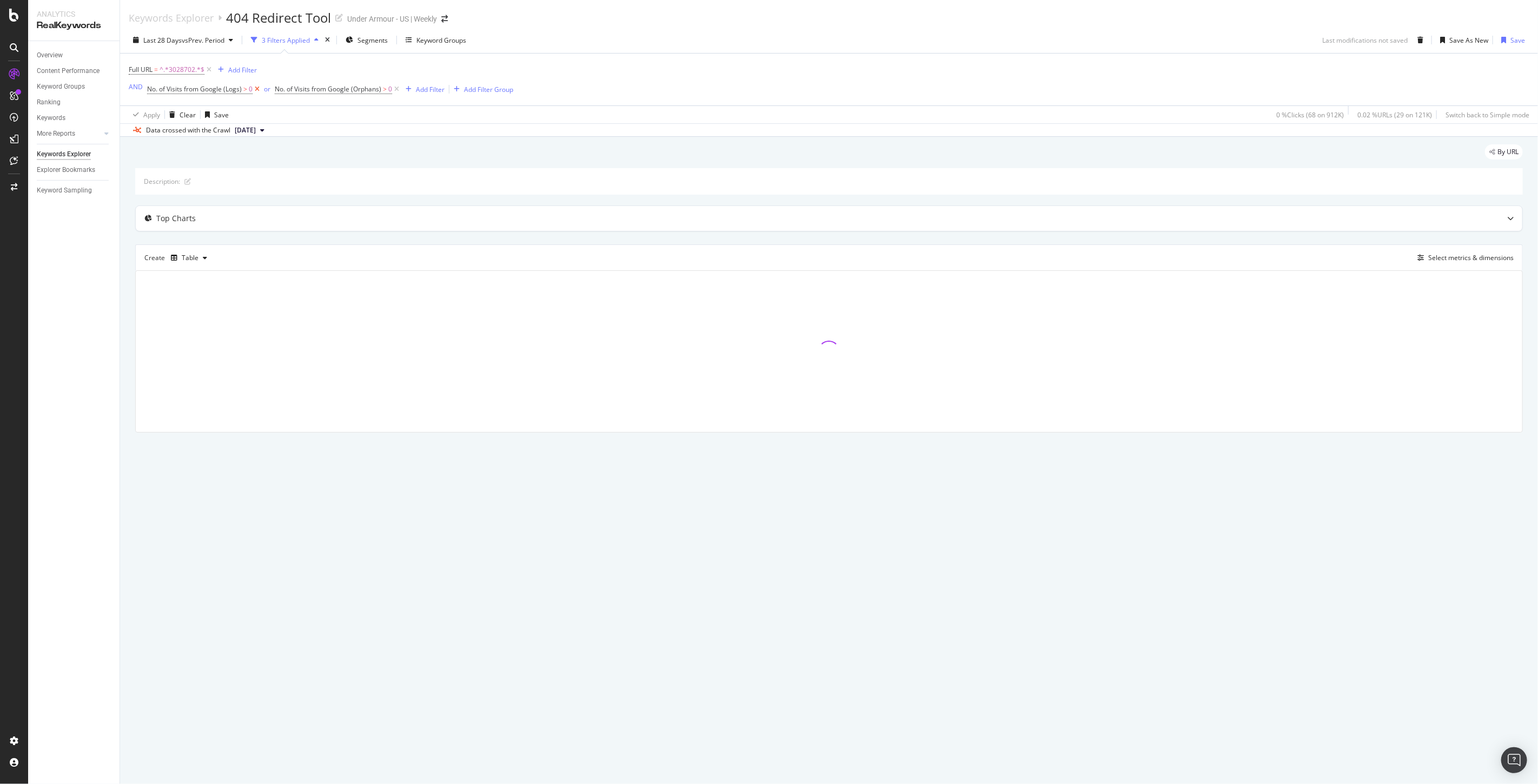
click at [256, 91] on icon at bounding box center [257, 89] width 9 height 11
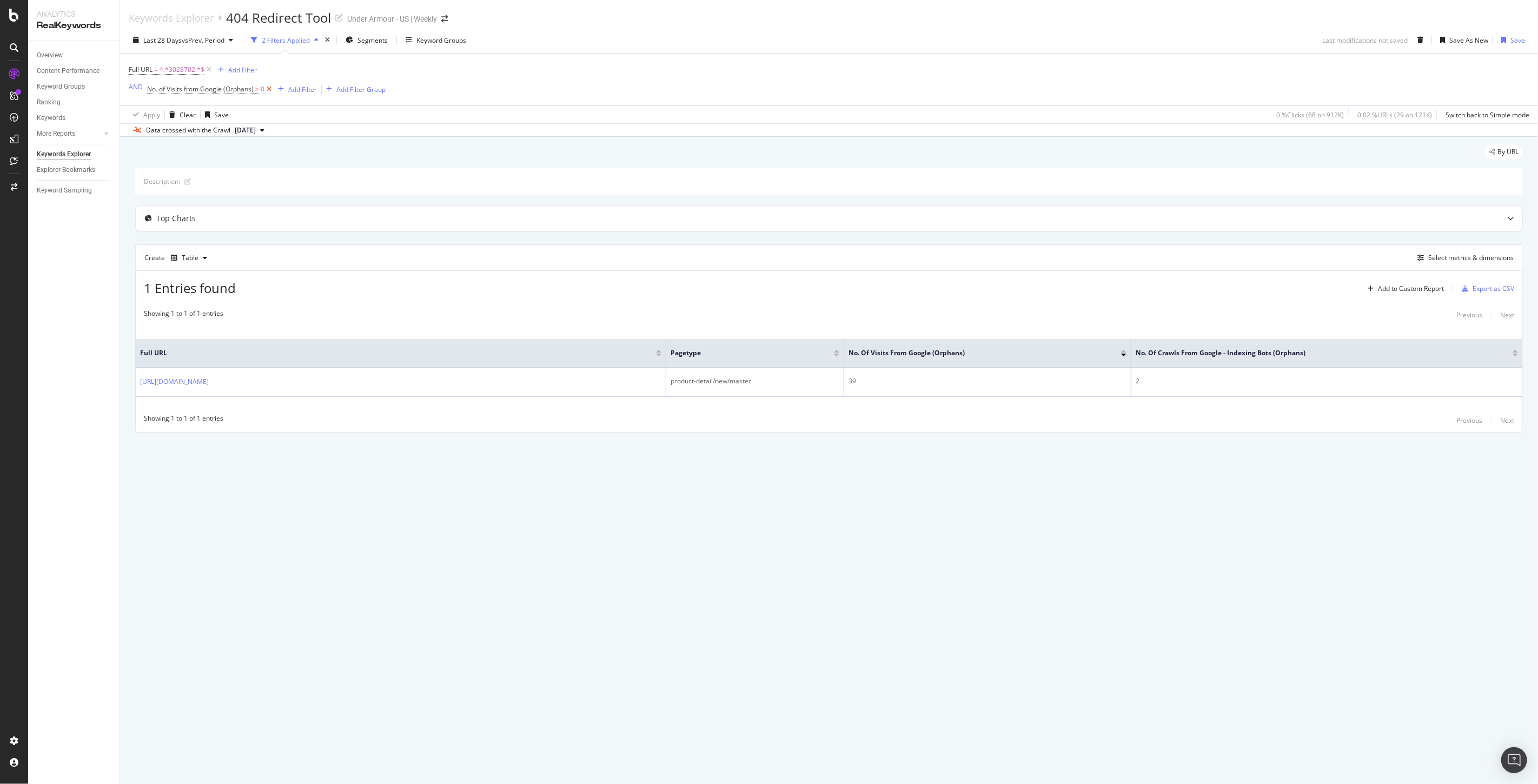
click at [269, 91] on icon at bounding box center [269, 89] width 9 height 11
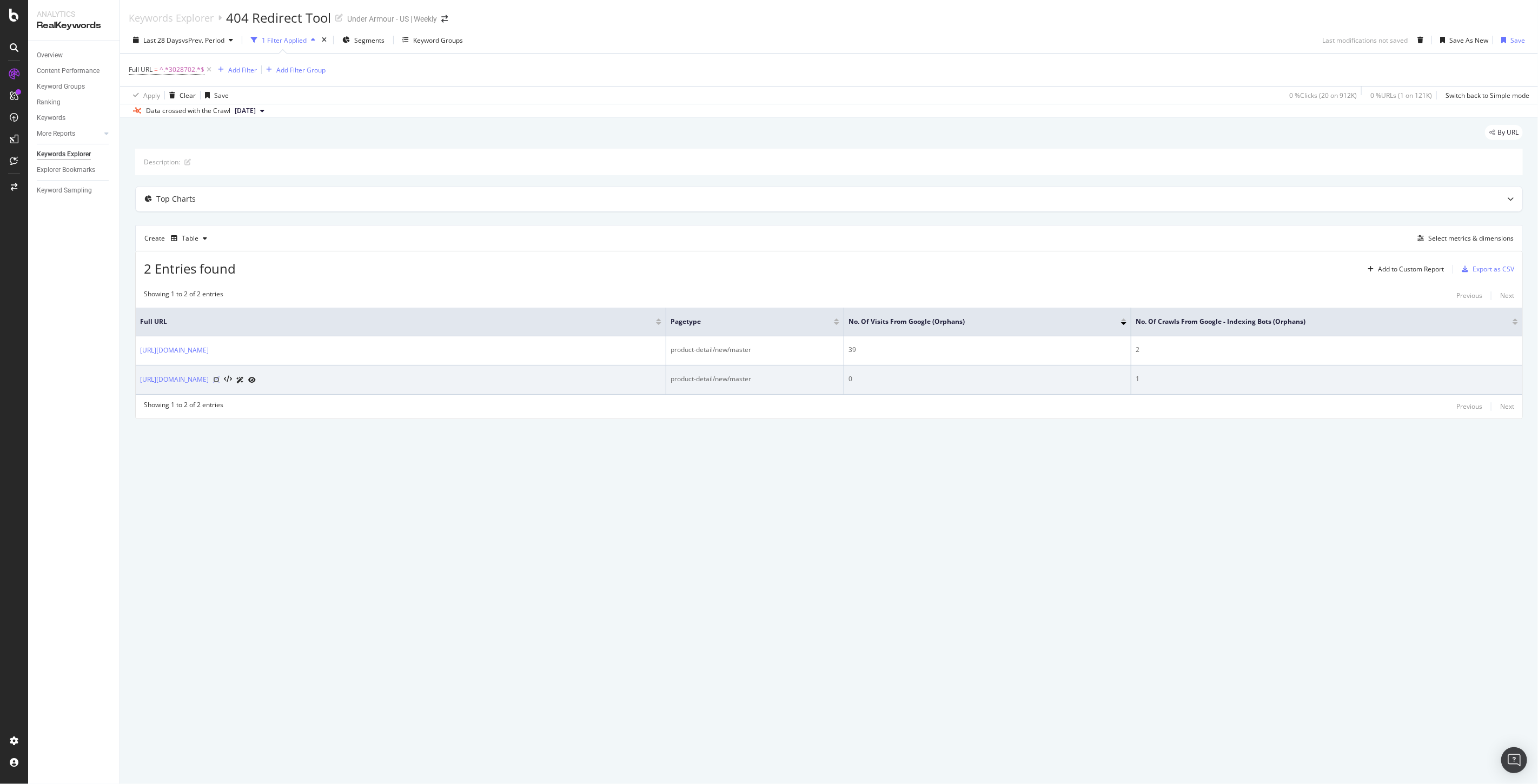
click at [220, 383] on icon at bounding box center [216, 380] width 7 height 7
